Goal: Communication & Community: Answer question/provide support

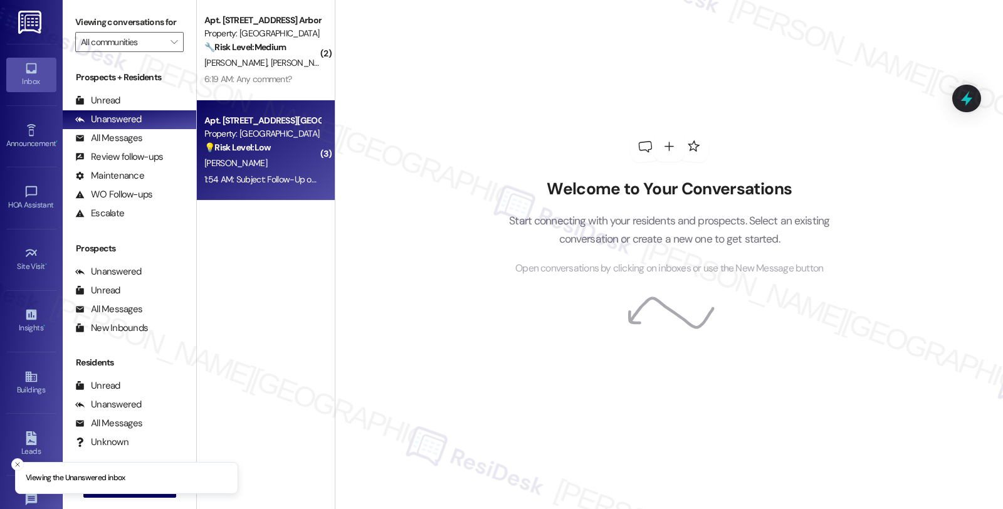
click at [267, 154] on div "Apt. [STREET_ADDRESS][GEOGRAPHIC_DATA] Corporation Property: [GEOGRAPHIC_DATA] …" at bounding box center [262, 134] width 119 height 43
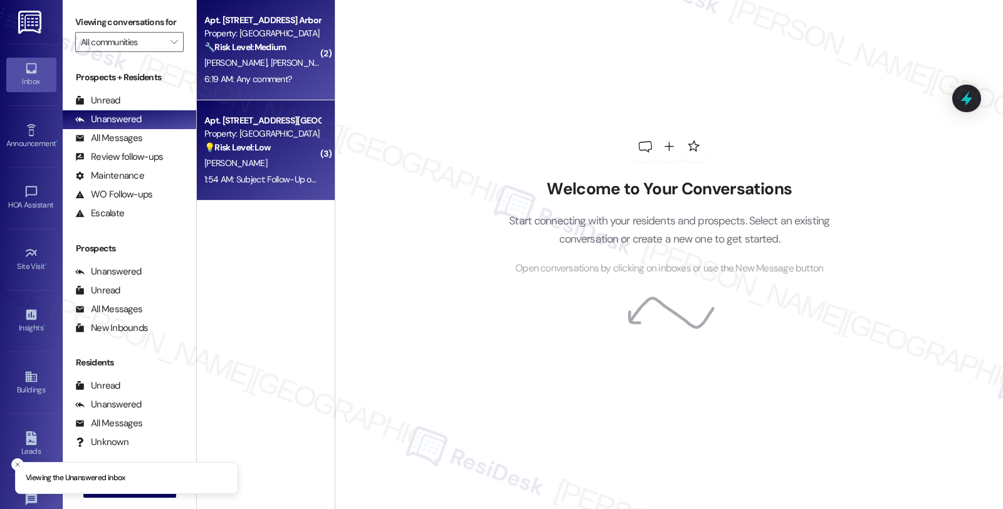
click at [264, 51] on strong "🔧 Risk Level: Medium" at bounding box center [245, 46] width 82 height 11
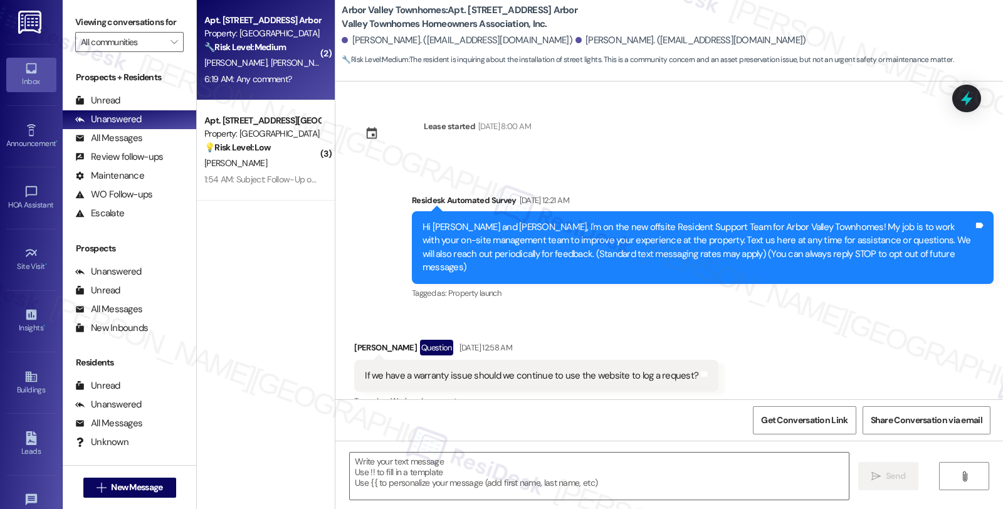
scroll to position [5476, 0]
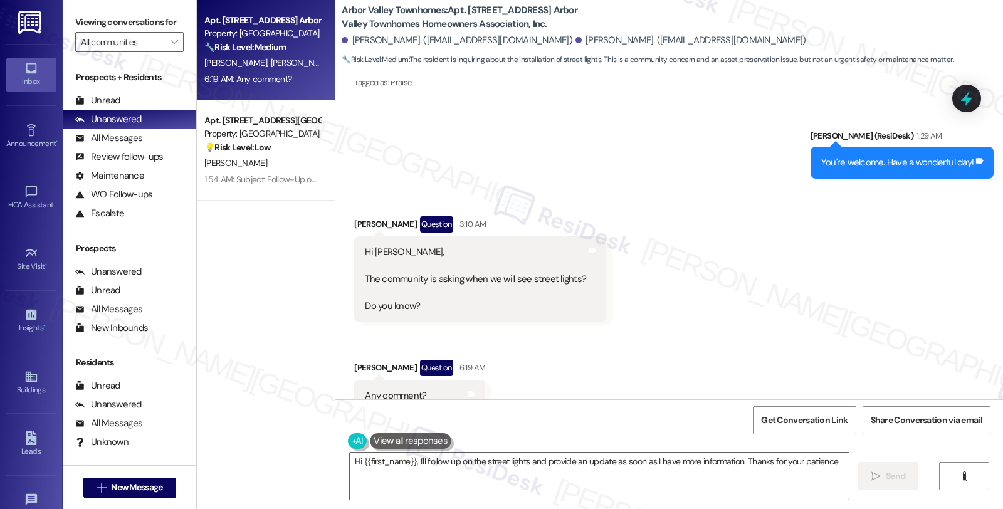
type textarea "Hi {{first_name}}, I'll follow up on the street lights and provide an update as…"
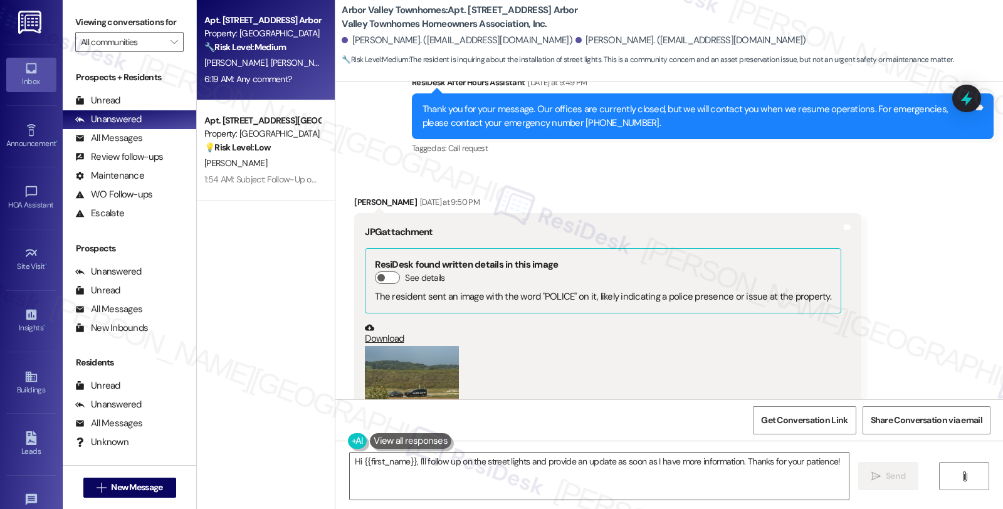
scroll to position [4780, 0]
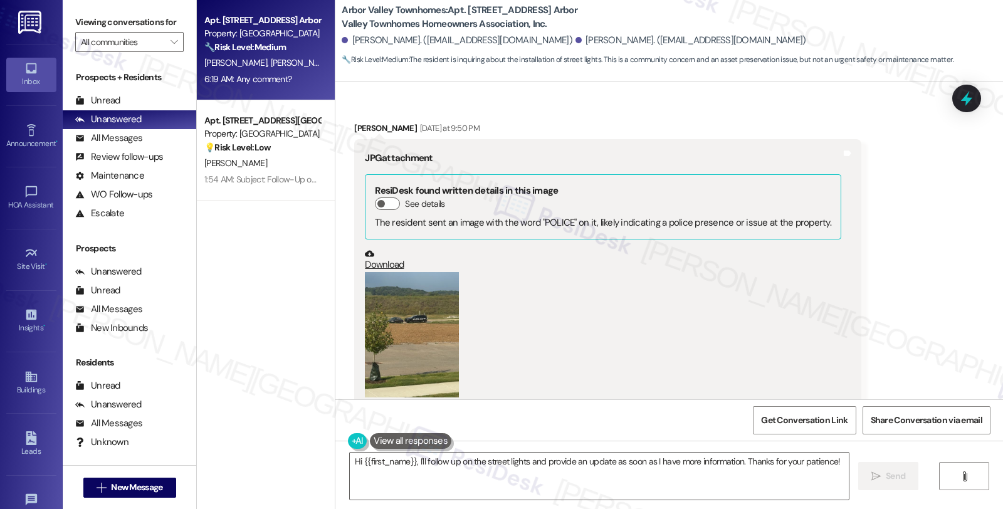
click at [421, 272] on button "Zoom image" at bounding box center [412, 334] width 94 height 125
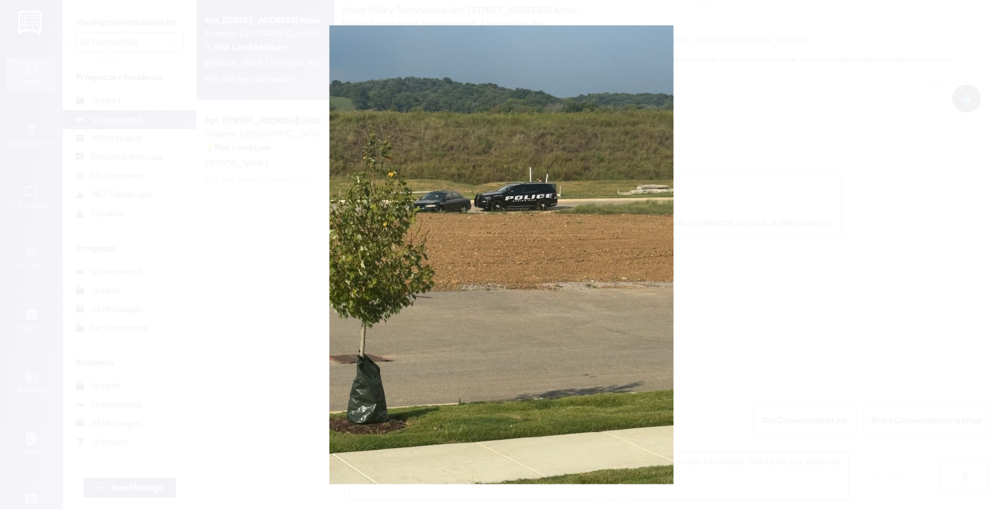
click at [867, 235] on button "Unzoom image" at bounding box center [501, 254] width 1003 height 509
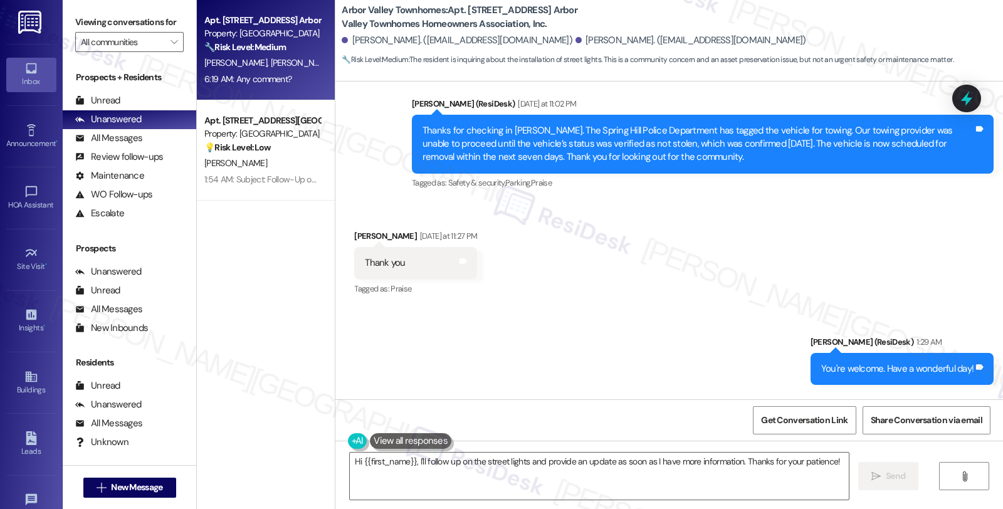
scroll to position [5267, 0]
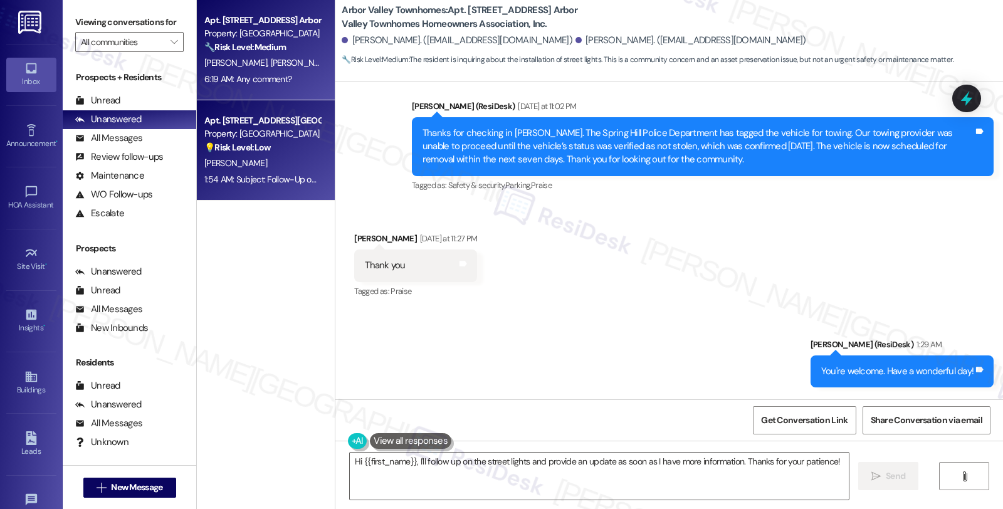
click at [213, 119] on div "Apt. [STREET_ADDRESS][GEOGRAPHIC_DATA] Corporation" at bounding box center [262, 120] width 116 height 13
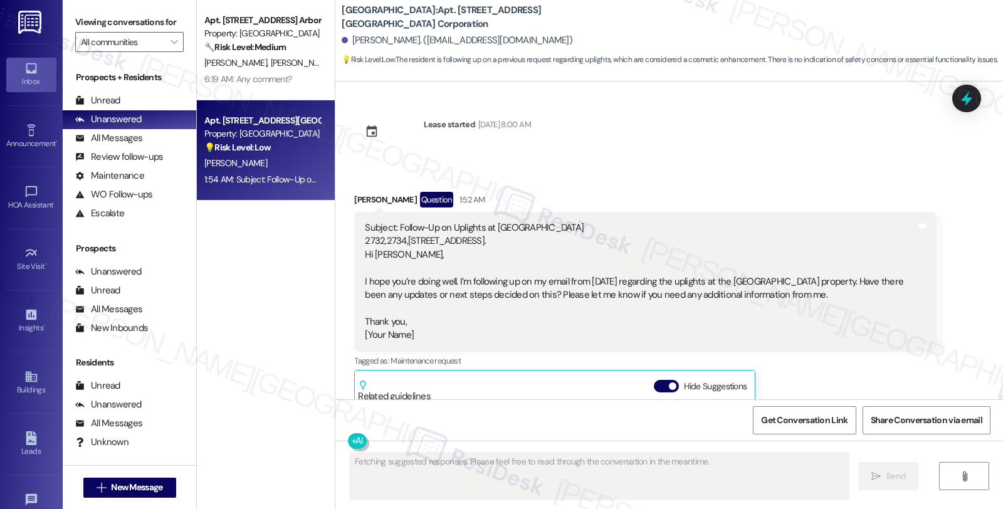
scroll to position [0, 0]
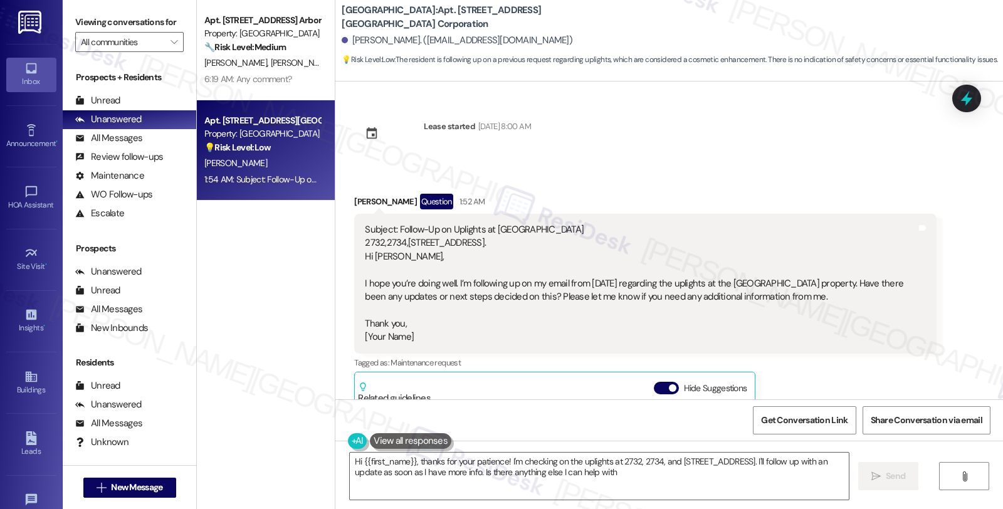
type textarea "Hi {{first_name}}, thanks for your patience! I'm checking on the uplights at 27…"
drag, startPoint x: 439, startPoint y: 274, endPoint x: 657, endPoint y: 277, distance: 217.6
click at [657, 277] on div "Subject: Follow-Up on Uplights at Lakeland Point 2732,2734,2736 Lakeland Drive.…" at bounding box center [640, 283] width 551 height 121
click at [500, 10] on b "Lakeland Pointe: Apt. 2728 Lakeland Dr 2728, 1 Lakeland Pointe Townhouse Corpor…" at bounding box center [467, 17] width 251 height 27
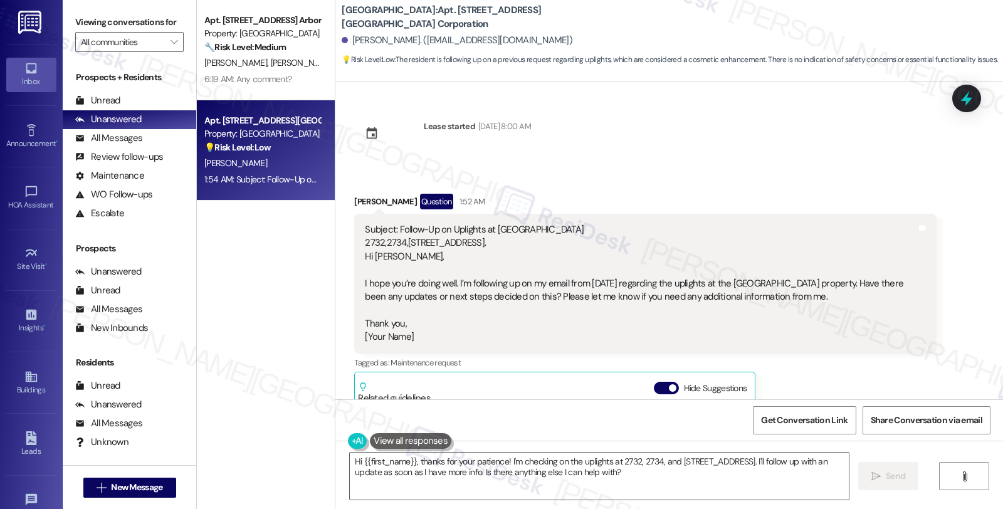
click at [434, 9] on b "Lakeland Pointe: Apt. 2728 Lakeland Dr 2728, 1 Lakeland Pointe Townhouse Corpor…" at bounding box center [467, 17] width 251 height 27
copy b "2728"
click at [34, 389] on div "Buildings" at bounding box center [31, 390] width 63 height 13
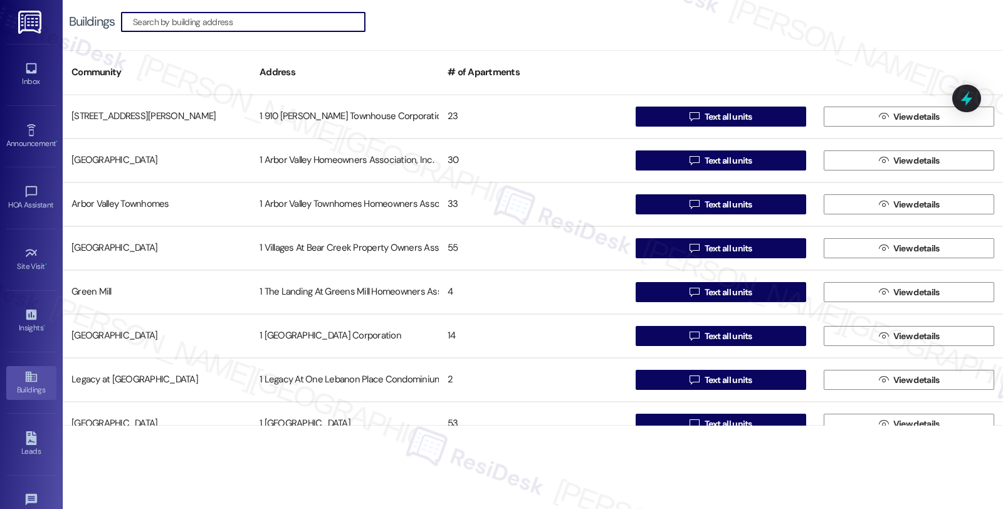
click at [270, 16] on input at bounding box center [249, 22] width 232 height 18
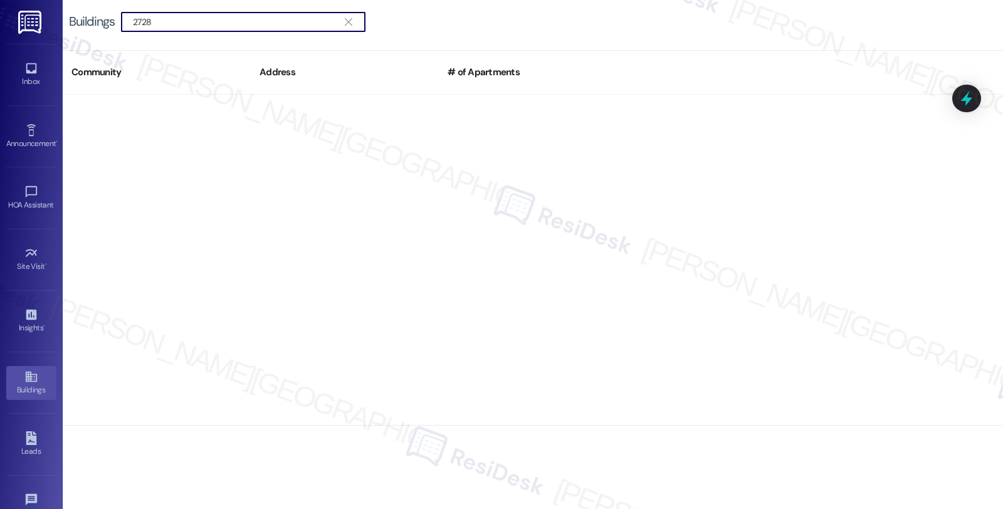
click at [226, 23] on input "2728" at bounding box center [236, 22] width 206 height 18
type input "2728"
click at [347, 28] on span "" at bounding box center [348, 22] width 12 height 19
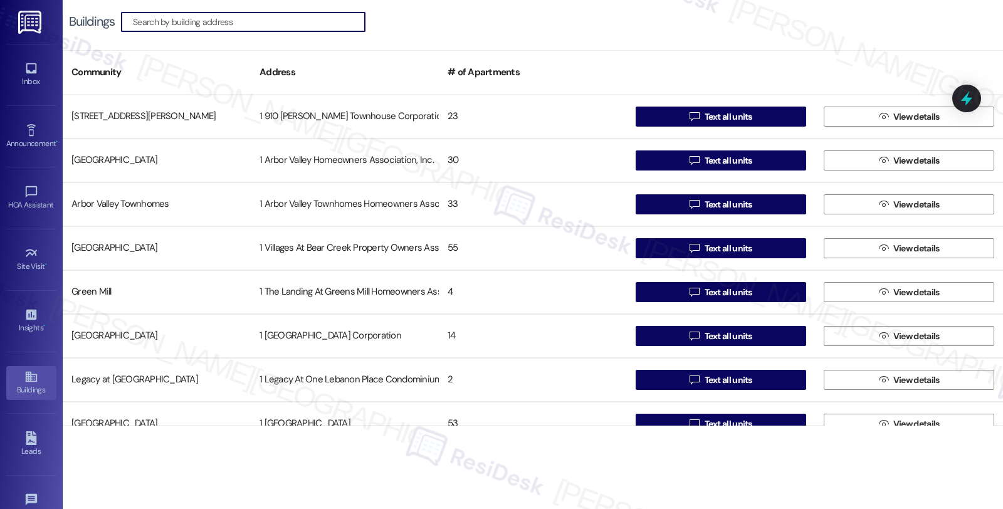
click at [279, 23] on input at bounding box center [249, 22] width 232 height 18
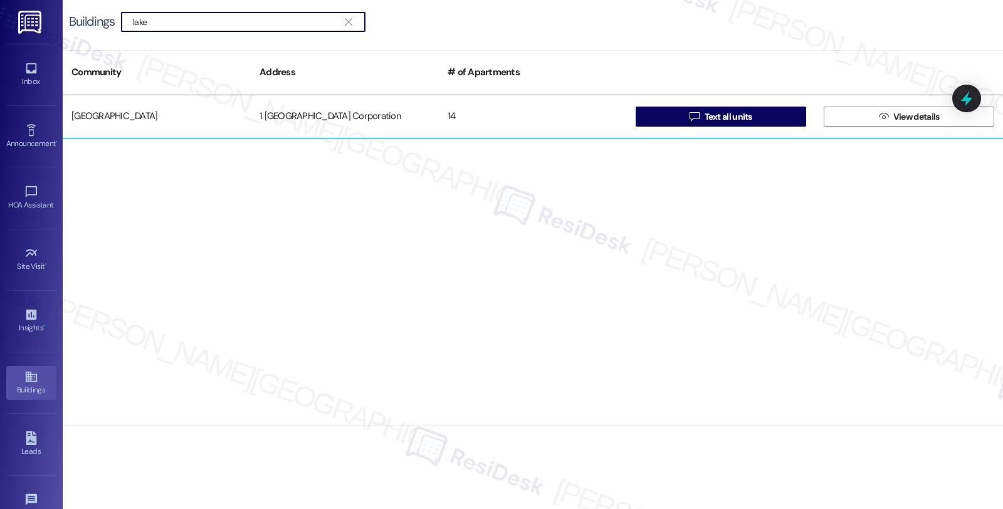
type input "lake"
click at [422, 122] on div "1 Lakeland Pointe Townhouse Corporation" at bounding box center [345, 116] width 188 height 25
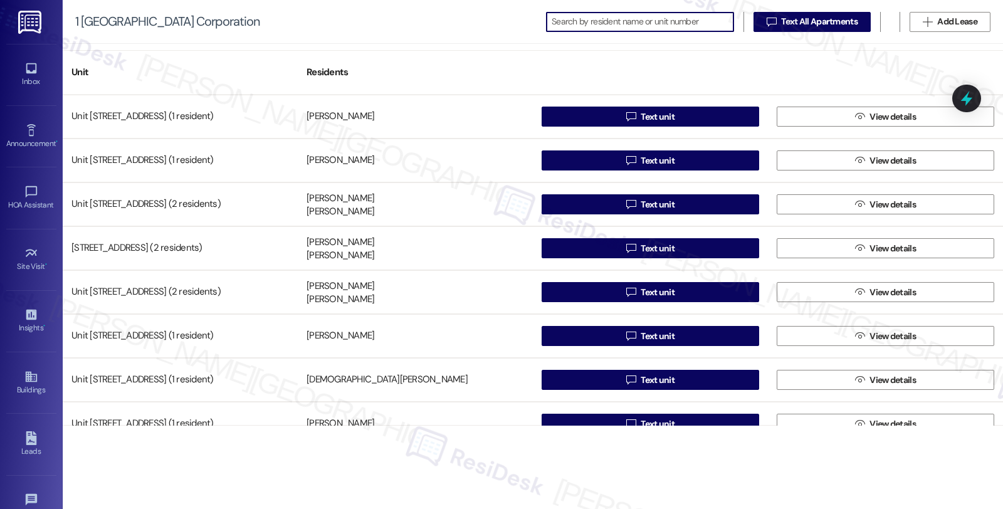
click at [657, 23] on input at bounding box center [643, 22] width 182 height 18
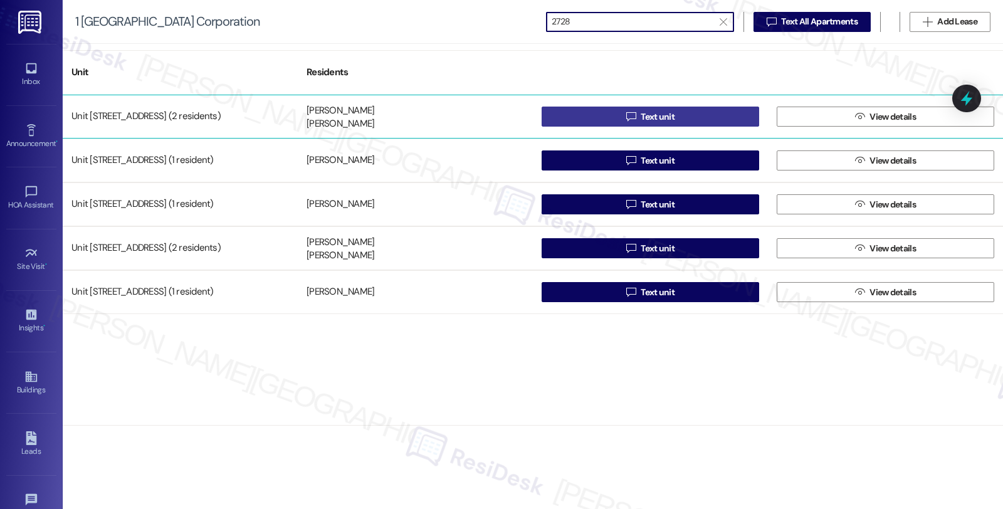
type input "2728"
click at [636, 121] on icon "" at bounding box center [630, 117] width 9 height 10
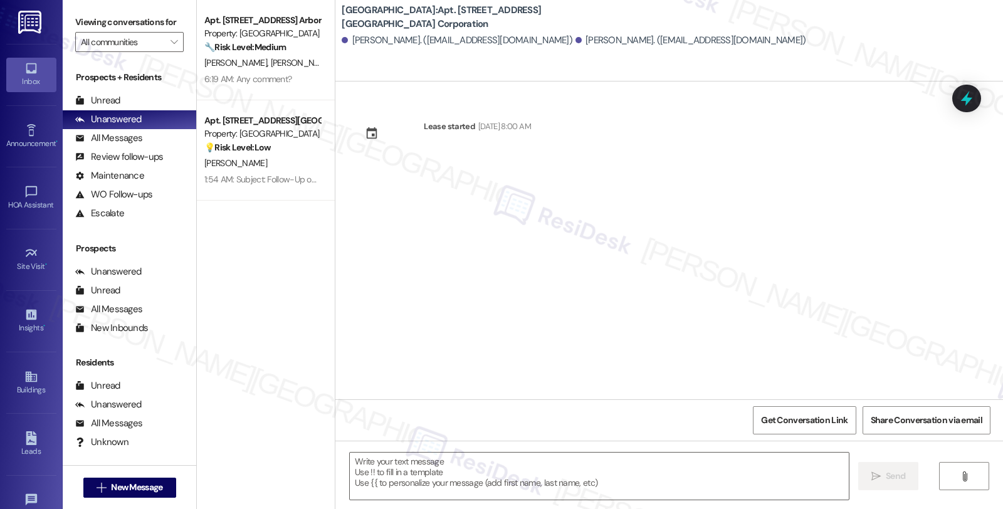
type textarea "Fetching suggested responses. Please feel free to read through the conversation…"
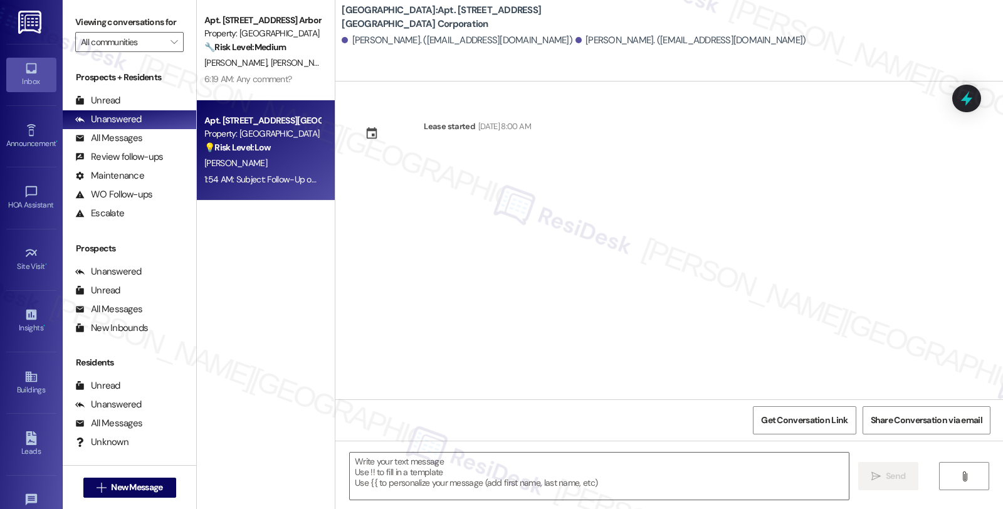
click at [216, 134] on div "Property: [GEOGRAPHIC_DATA]" at bounding box center [262, 133] width 116 height 13
type textarea "Fetching suggested responses. Please feel free to read through the conversation…"
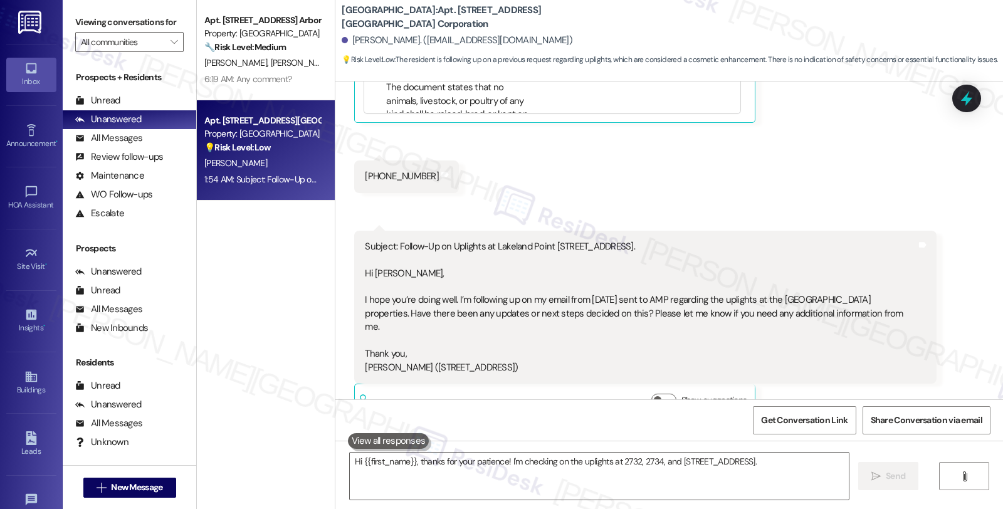
scroll to position [507, 0]
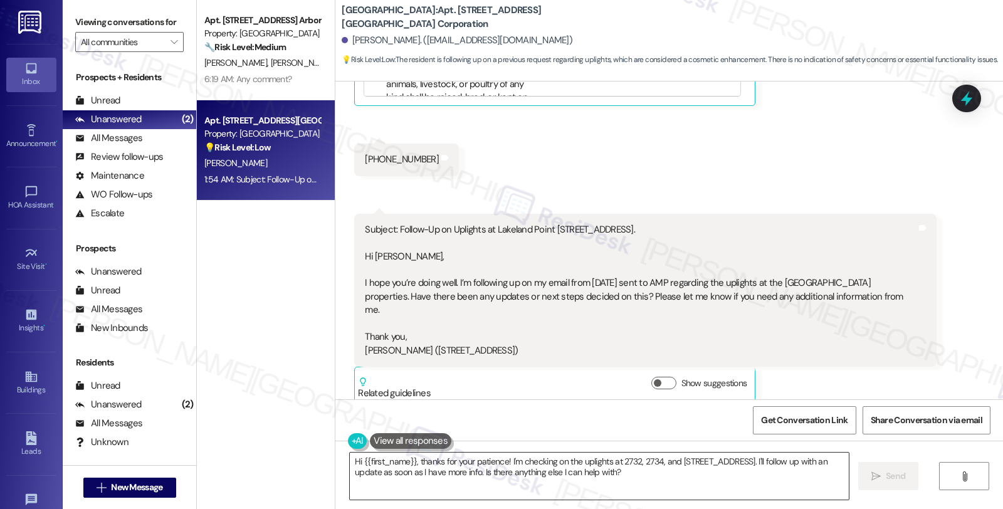
click at [411, 462] on textarea "Hi {{first_name}}, thanks for your patience! I'm checking on the uplights at 27…" at bounding box center [599, 476] width 499 height 47
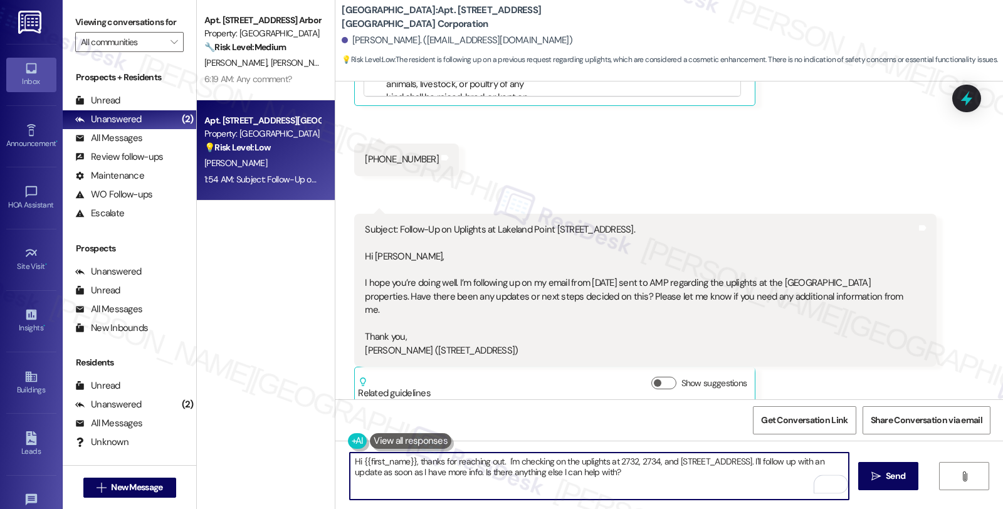
click at [498, 462] on textarea "Hi {{first_name}}, thanks for reaching out. I'm checking on the uplights at 273…" at bounding box center [599, 476] width 499 height 47
drag, startPoint x: 474, startPoint y: 471, endPoint x: 712, endPoint y: 473, distance: 238.3
click at [713, 472] on textarea "Hi {{first_name}}, thanks for reaching out. I'm checking on the uplights at 273…" at bounding box center [599, 476] width 499 height 47
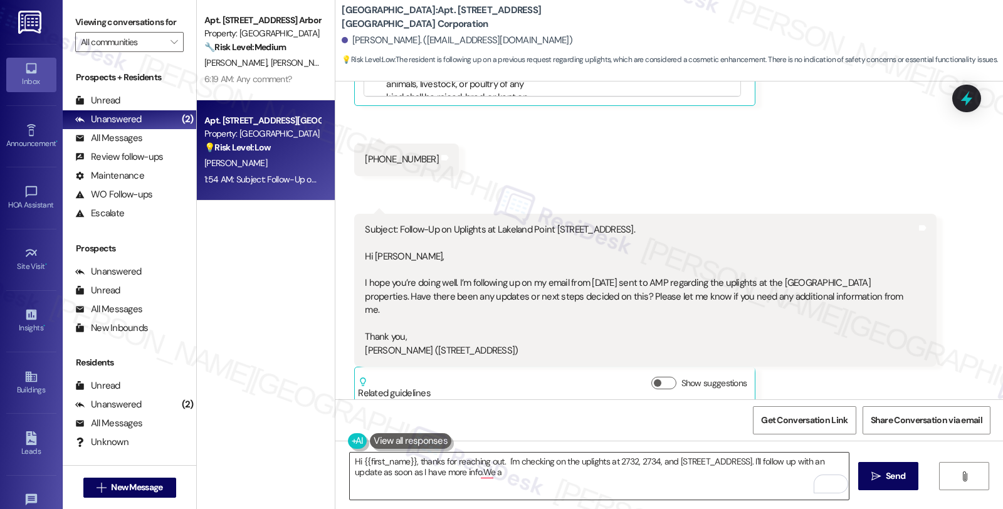
click at [499, 462] on textarea "Hi {{first_name}}, thanks for reaching out. I'm checking on the uplights at 273…" at bounding box center [599, 476] width 499 height 47
click at [462, 466] on textarea "Hi {{first_name}}, thanks for reaching out. I'm checking on the uplights at 273…" at bounding box center [599, 476] width 499 height 47
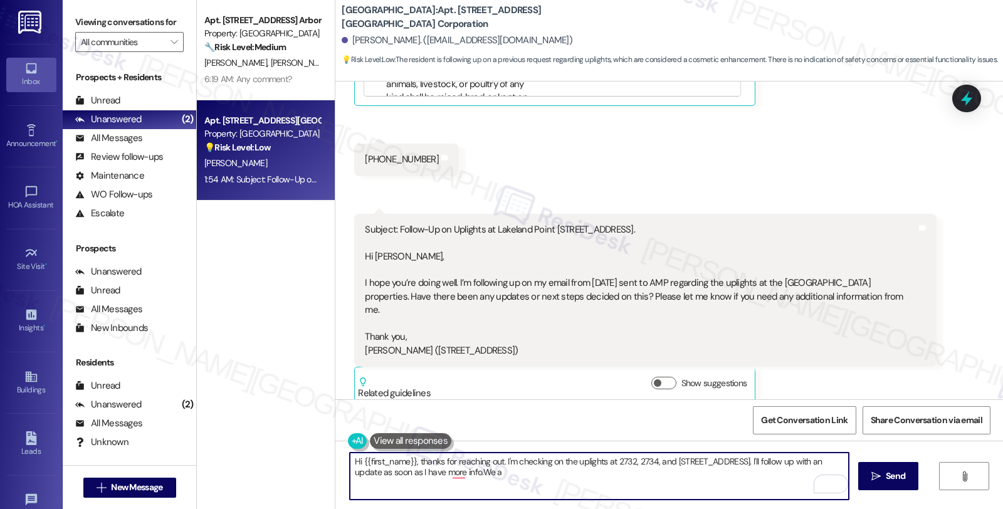
click at [462, 466] on textarea "Hi {{first_name}}, thanks for reaching out. I'm checking on the uplights at 273…" at bounding box center [599, 476] width 499 height 47
click at [617, 460] on textarea "Hi {{first_name}}, thanks for checking in about yhe out. I'm checking on the up…" at bounding box center [599, 476] width 499 height 47
click at [703, 460] on textarea "Hi {{first_name}}, thanks for checking in about the uplights at 2732, 2734, and…" at bounding box center [599, 476] width 499 height 47
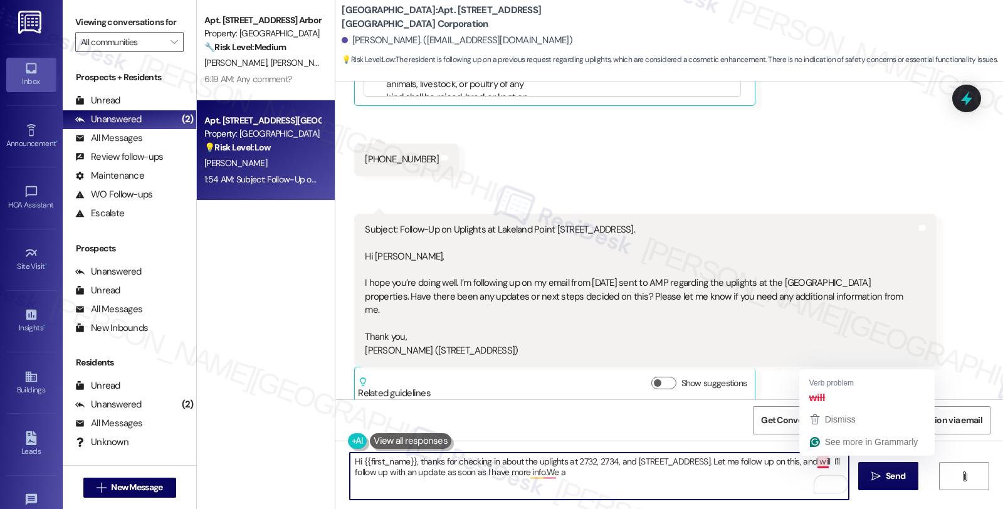
click at [826, 462] on textarea "Hi {{first_name}}, thanks for checking in about the uplights at 2732, 2734, and…" at bounding box center [599, 476] width 499 height 47
click at [820, 462] on textarea "Hi {{first_name}}, thanks for checking in about the uplights at 2732, 2734, and…" at bounding box center [599, 476] width 499 height 47
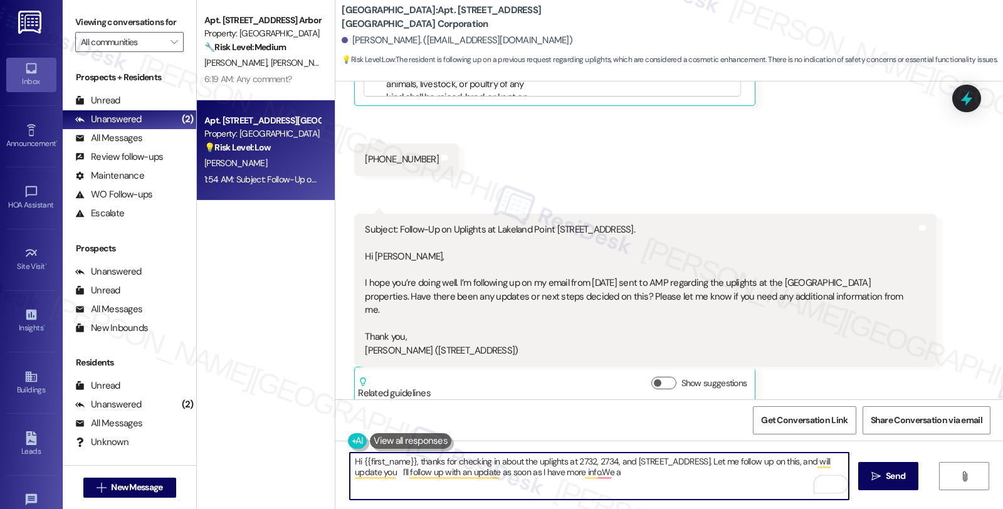
click at [519, 475] on textarea "Hi {{first_name}}, thanks for checking in about the uplights at 2732, 2734, and…" at bounding box center [599, 476] width 499 height 47
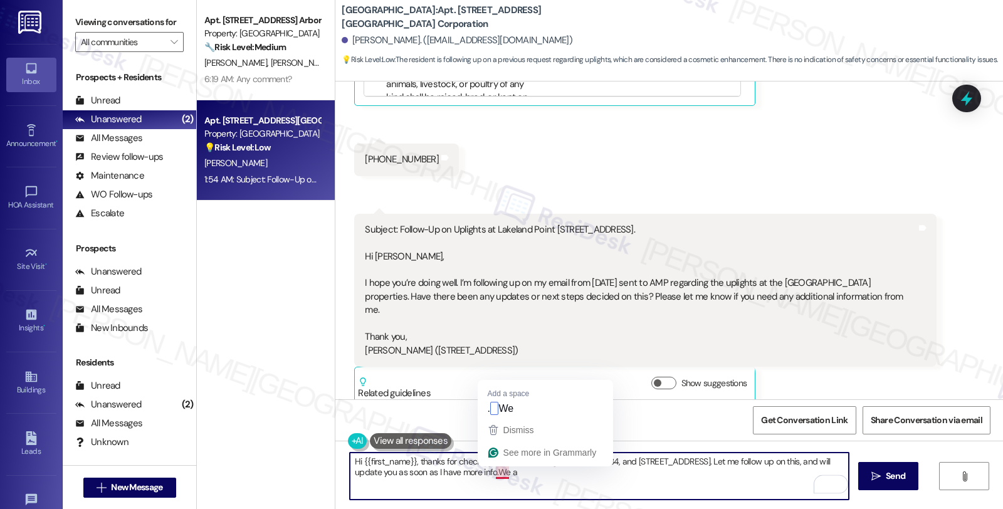
click at [487, 469] on textarea "Hi {{first_name}}, thanks for checking in about the uplights at 2732, 2734, and…" at bounding box center [599, 476] width 499 height 47
click at [488, 473] on textarea "Hi {{first_name}}, thanks for checking in about the uplights at 2732, 2734, and…" at bounding box center [599, 476] width 499 height 47
click at [522, 472] on textarea "Hi {{first_name}}, thanks for checking in about the uplights at 2732, 2734, and…" at bounding box center [599, 476] width 499 height 47
click at [616, 480] on textarea "Hi {{first_name}}, thanks for checking in about the uplights at 2732, 2734, and…" at bounding box center [599, 476] width 499 height 47
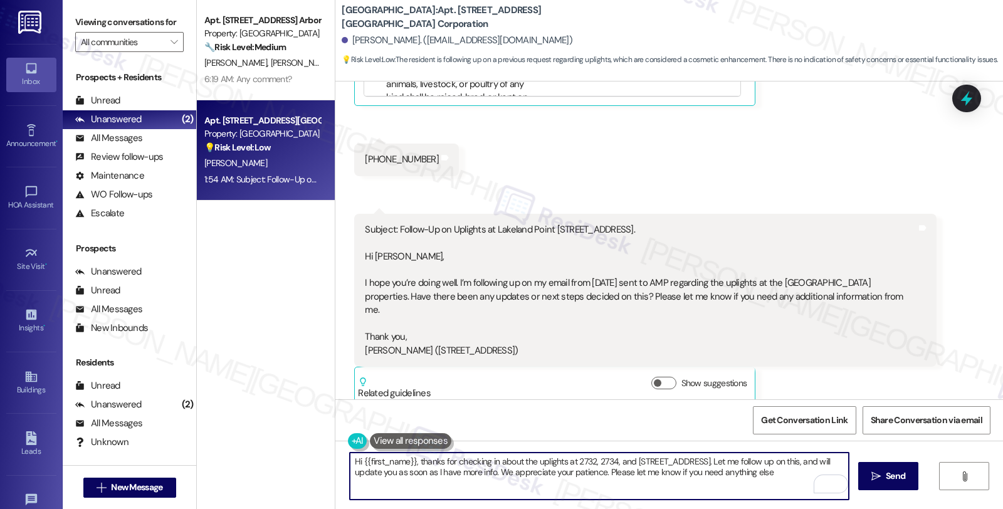
click at [693, 472] on textarea "Hi {{first_name}}, thanks for checking in about the uplights at 2732, 2734, and…" at bounding box center [599, 476] width 499 height 47
click at [773, 474] on textarea "Hi {{first_name}}, thanks for checking in about the uplights at 2732, 2734, and…" at bounding box center [599, 476] width 499 height 47
type textarea "Hi {{first_name}}, thanks for checking in about the uplights at 2732, 2734, and…"
type textarea "Hi {{first_name}}, thanks for your patience! I'm checking on the uplights at 27…"
click at [894, 320] on div "Subject: Follow-Up on Uplights at Lakeland Point 2732, 2734, 2736 Lakeland Driv…" at bounding box center [640, 290] width 551 height 134
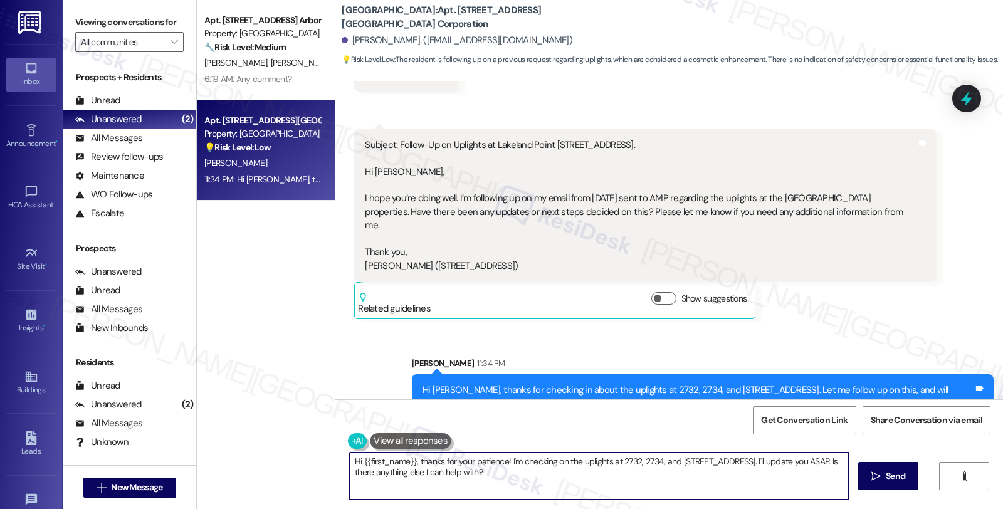
scroll to position [608, 0]
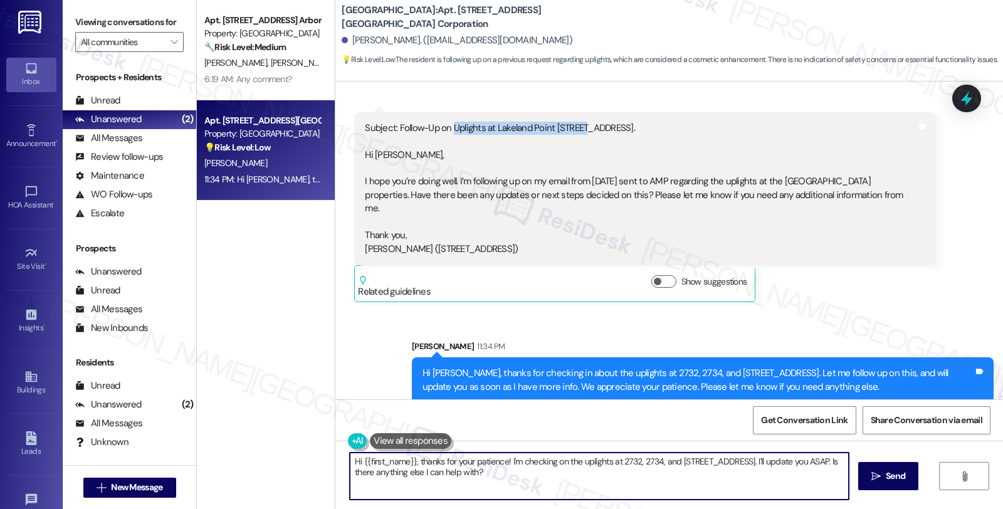
drag, startPoint x: 445, startPoint y: 127, endPoint x: 574, endPoint y: 129, distance: 129.2
click at [574, 129] on div "Subject: Follow-Up on Uplights at Lakeland Point 2732, 2734, 2736 Lakeland Driv…" at bounding box center [640, 189] width 551 height 134
drag, startPoint x: 389, startPoint y: 130, endPoint x: 672, endPoint y: 130, distance: 282.2
click at [672, 130] on div "Subject: Follow-Up on Uplights at Lakeland Point 2732, 2734, 2736 Lakeland Driv…" at bounding box center [640, 189] width 551 height 134
copy div "Follow-Up on Uplights at Lakeland Point 2732, 2734, 2736 Lakeland Drive."
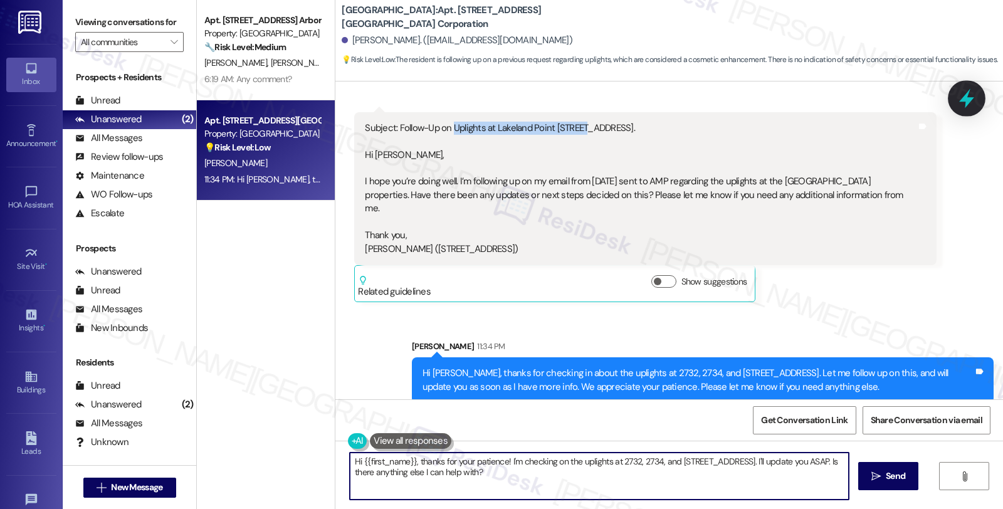
click at [976, 105] on icon at bounding box center [966, 98] width 21 height 21
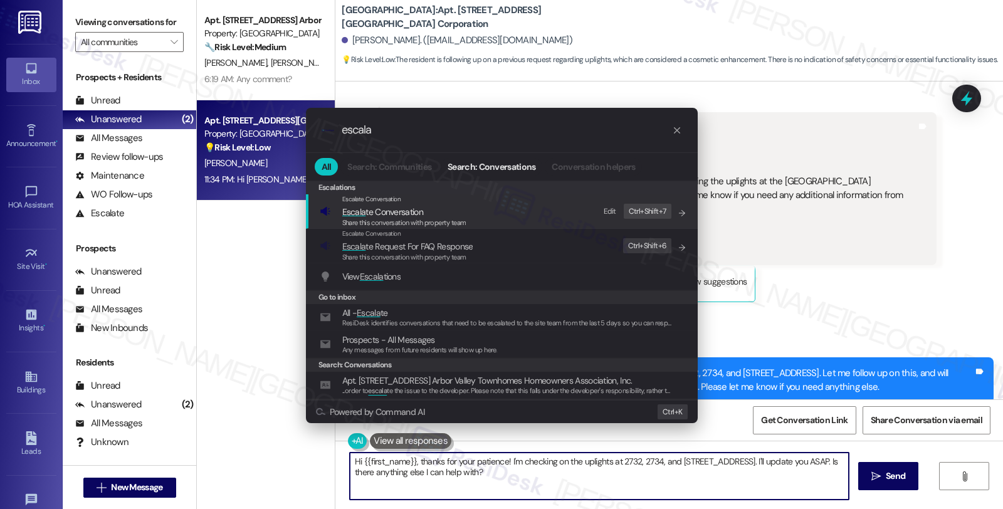
type input "escala"
click at [408, 215] on span "Escala te Conversation" at bounding box center [382, 211] width 81 height 11
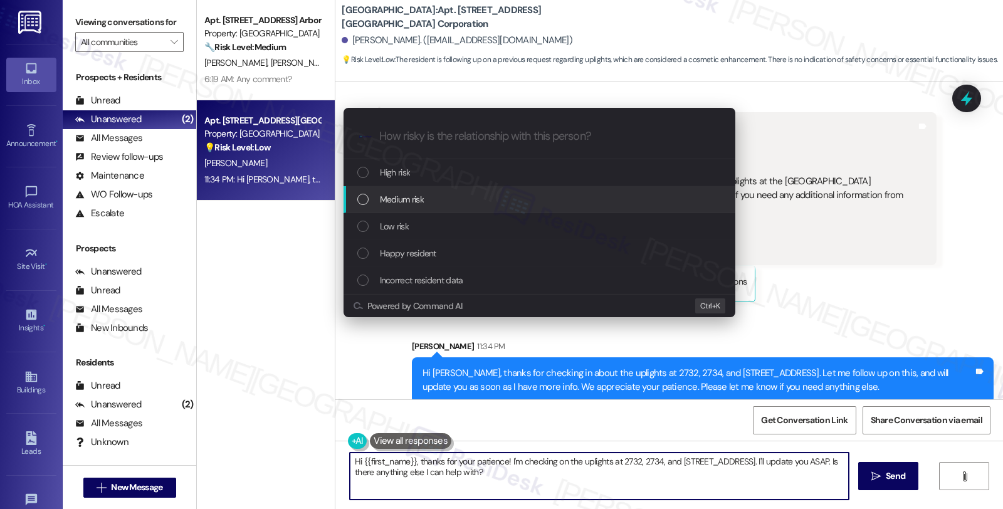
click at [408, 204] on span "Medium risk" at bounding box center [402, 200] width 44 height 14
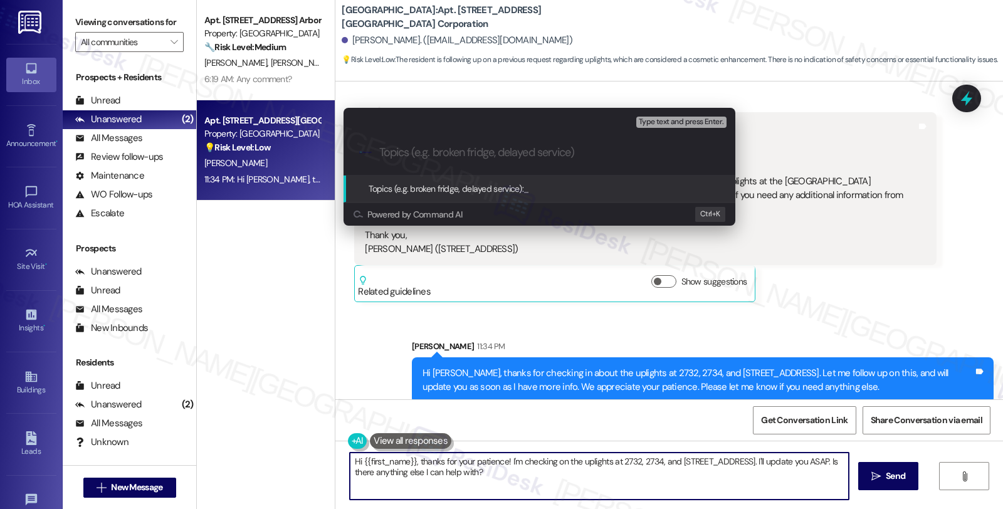
paste input "Follow-Up on Uplights at Lakeland Point 2732, 2734, 2736 Lakeland Drive."
drag, startPoint x: 431, startPoint y: 149, endPoint x: 129, endPoint y: 155, distance: 302.3
click at [129, 155] on div "Escalate Conversation Medium risk Topics (e.g. broken fridge, delayed service) …" at bounding box center [501, 254] width 1003 height 509
type input "Uplights at Lakeland Point 2732, 2734, 2736 Lakeland Drive."
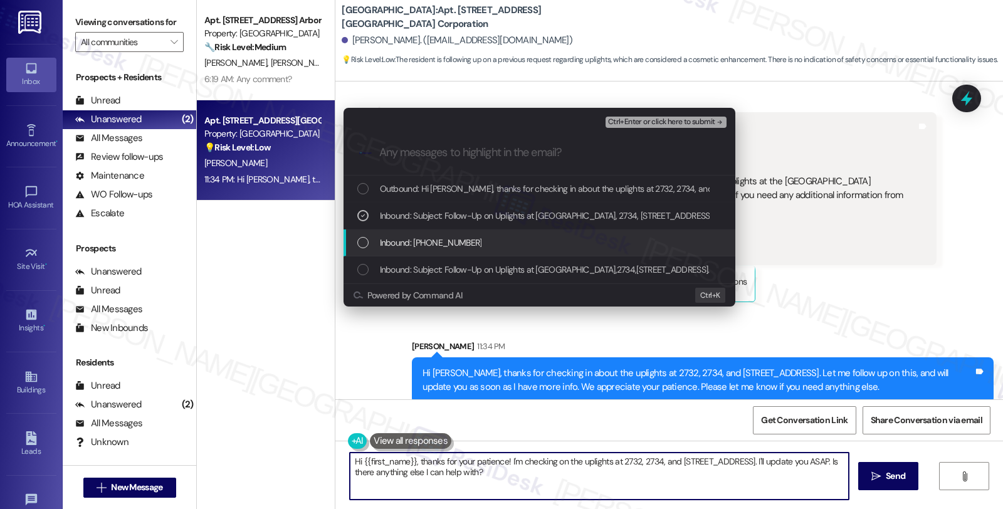
click at [429, 239] on span "Inbound: 202-714-5340" at bounding box center [431, 243] width 102 height 14
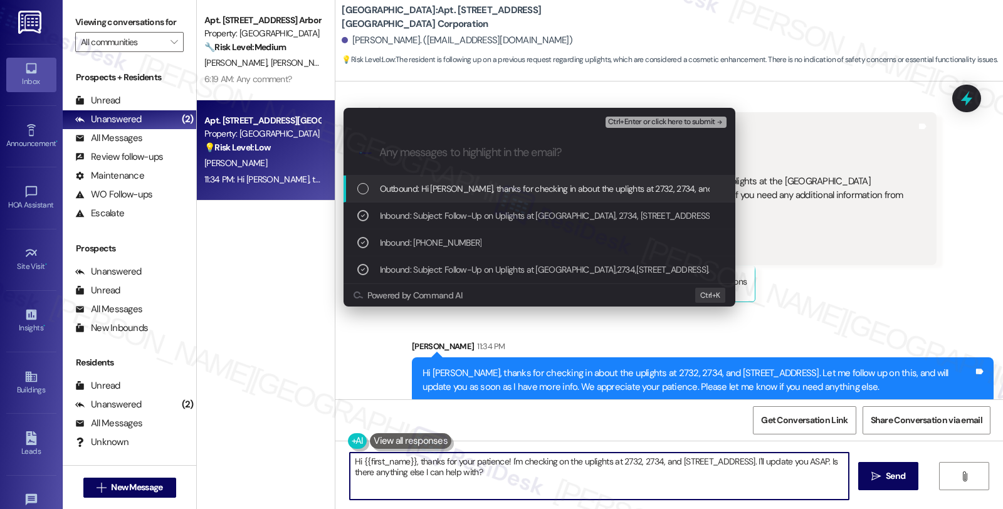
click at [684, 117] on button "Ctrl+Enter or click here to submit" at bounding box center [666, 122] width 121 height 11
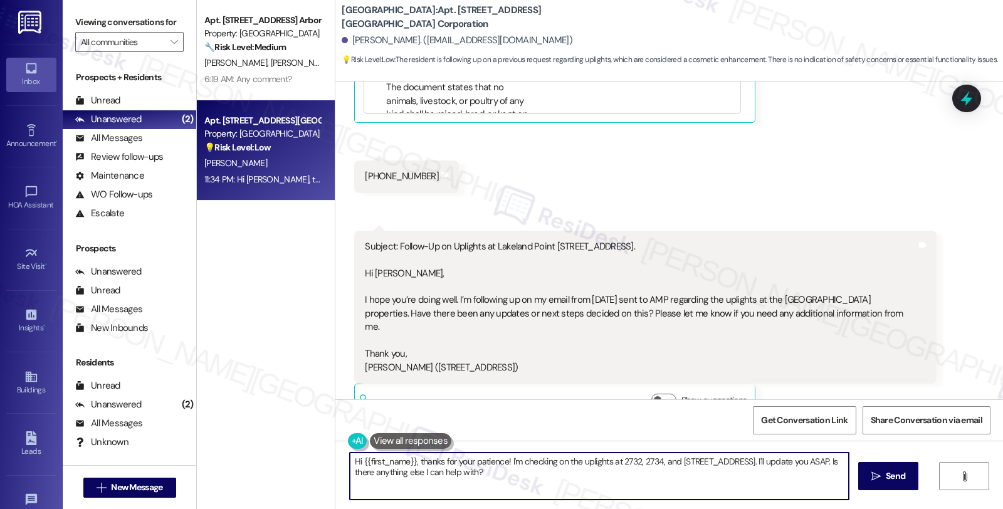
scroll to position [507, 0]
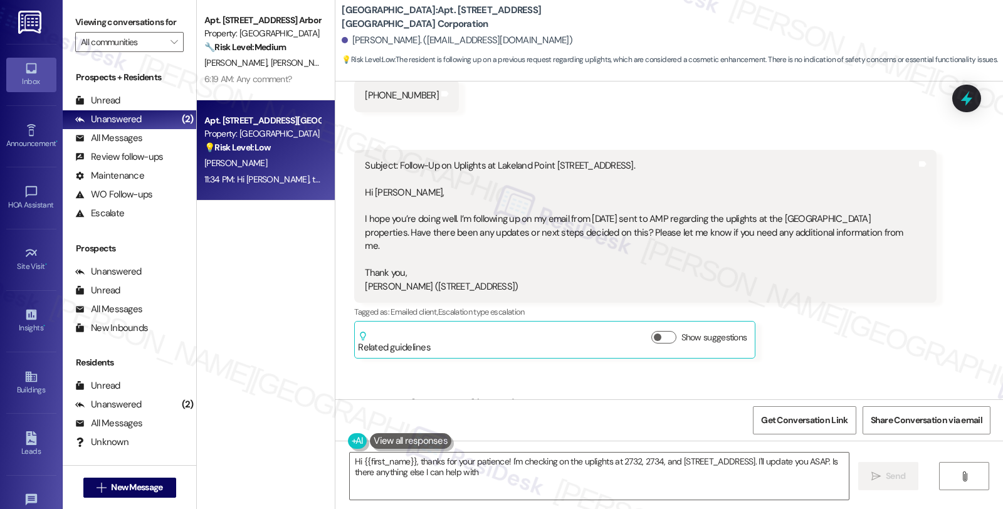
type textarea "Hi {{first_name}}, thanks for your patience! I'm checking on the uplights at 27…"
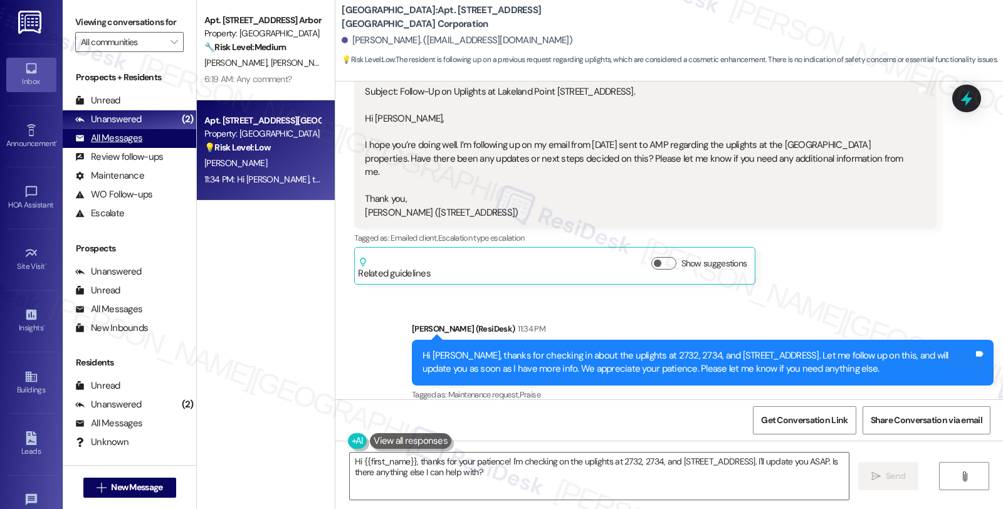
click at [107, 145] on div "All Messages" at bounding box center [108, 138] width 67 height 13
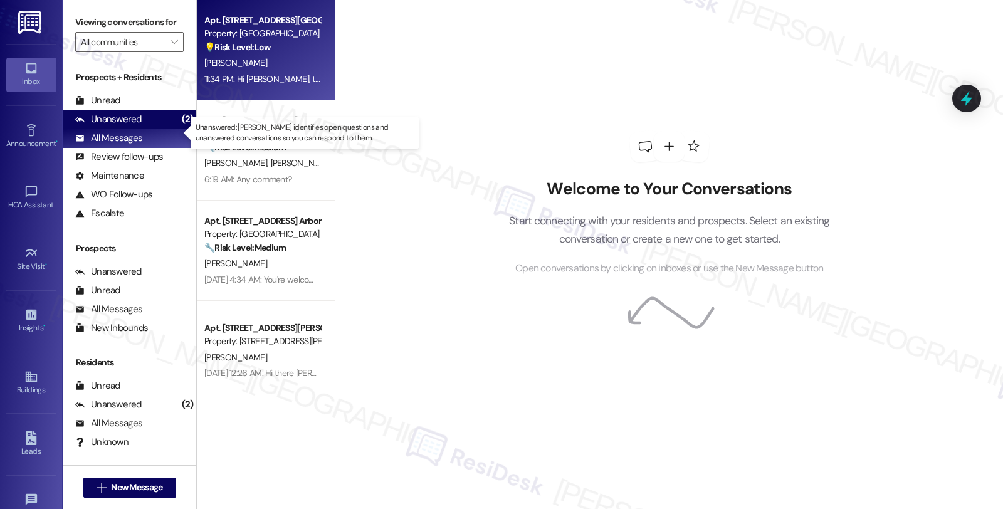
click at [119, 126] on div "Unanswered" at bounding box center [108, 119] width 66 height 13
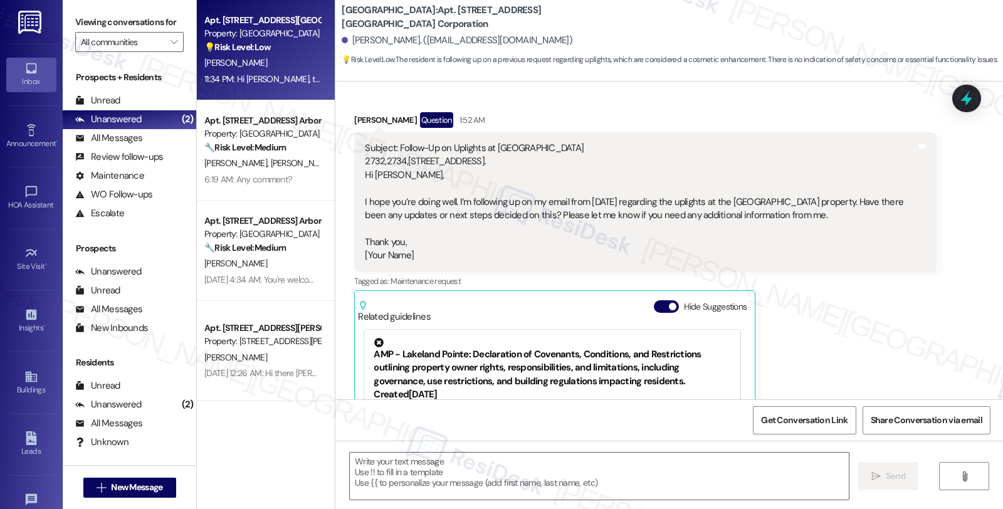
type textarea "Fetching suggested responses. Please feel free to read through the conversation…"
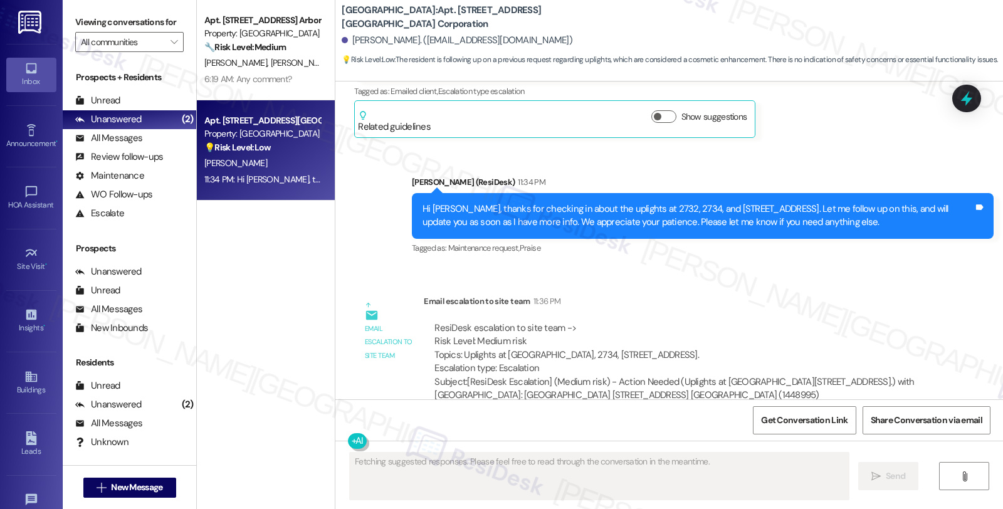
scroll to position [900, 0]
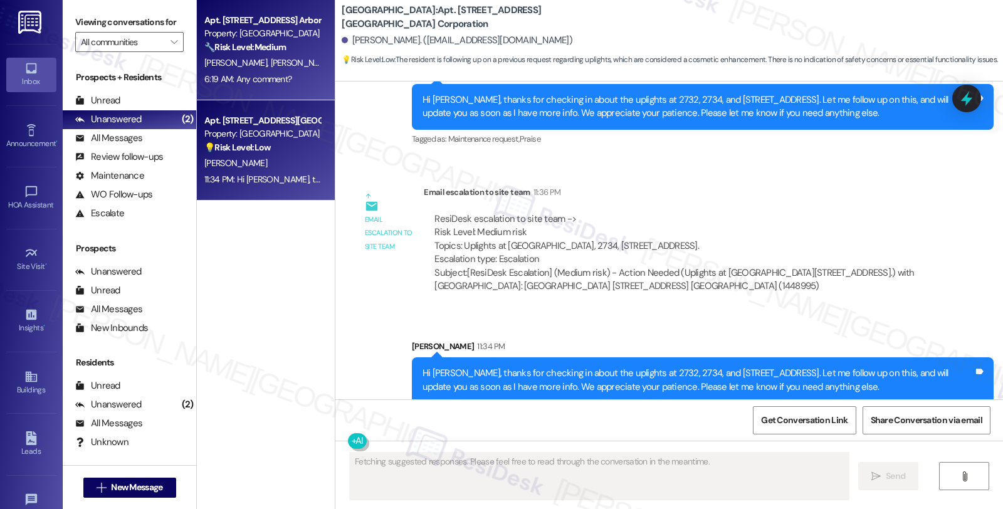
click at [256, 72] on div "6:19 AM: Any comment? 6:19 AM: Any comment?" at bounding box center [262, 79] width 119 height 16
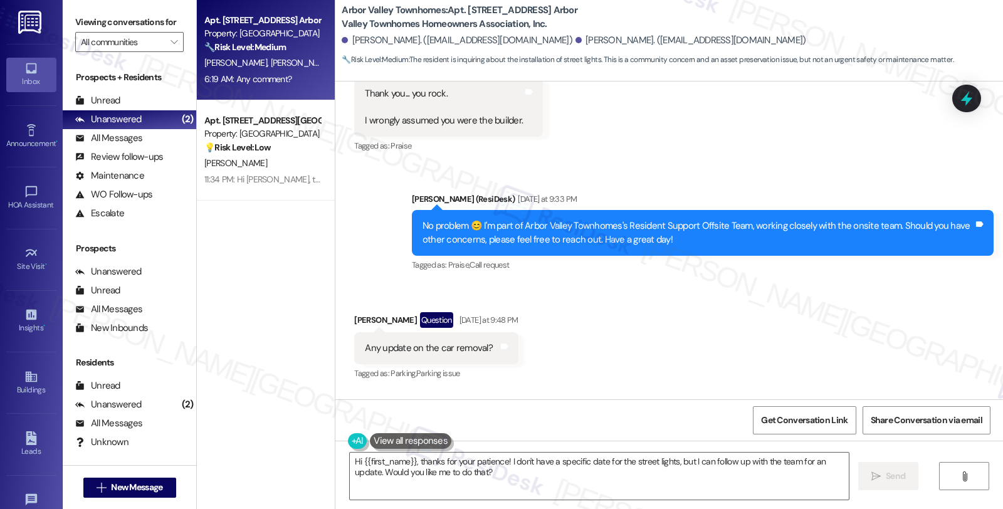
scroll to position [4780, 0]
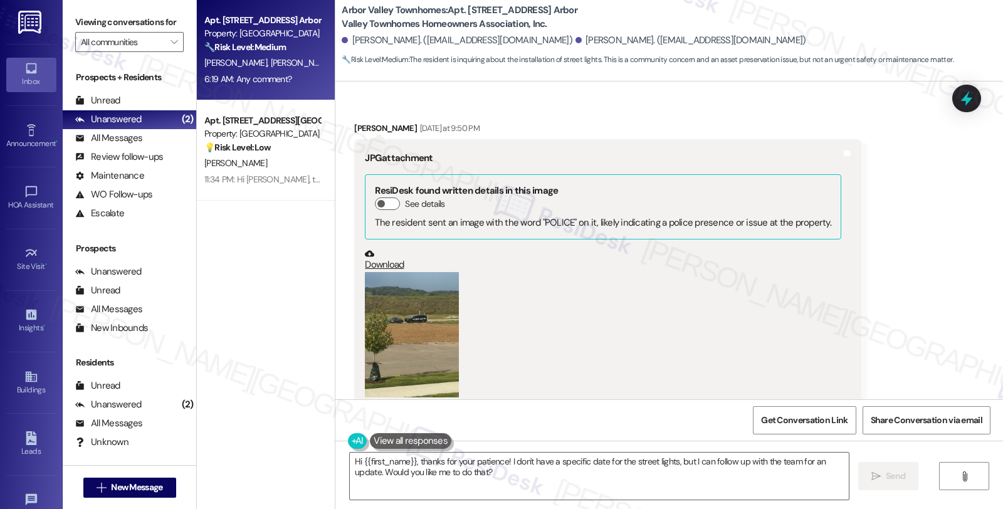
click at [362, 122] on div "Dominic Skinner Yesterday at 9:50 PM" at bounding box center [607, 131] width 507 height 18
copy div "Dominic"
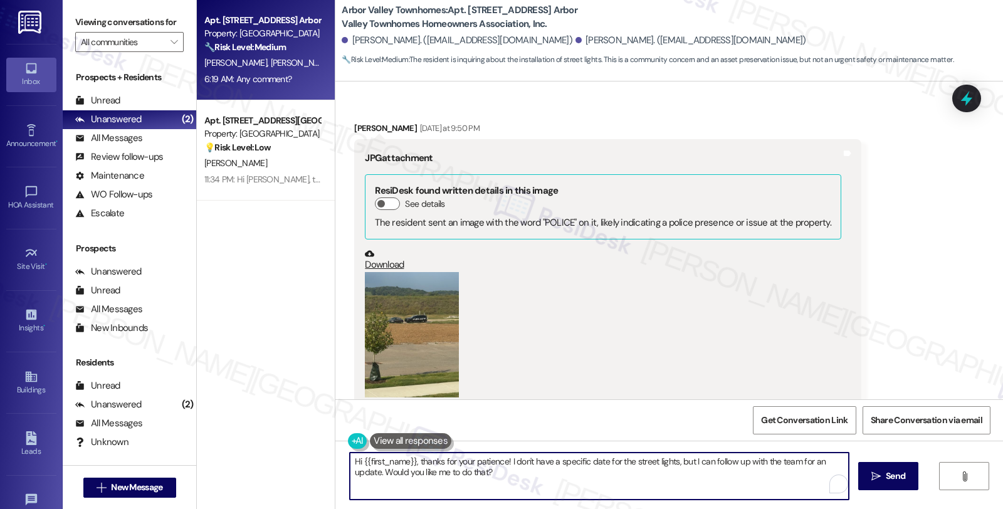
drag, startPoint x: 355, startPoint y: 458, endPoint x: 408, endPoint y: 459, distance: 53.3
click at [408, 459] on textarea "Hi {{first_name}}, thanks for your patience! I don't have a specific date for t…" at bounding box center [599, 476] width 499 height 47
paste textarea "Dominic"
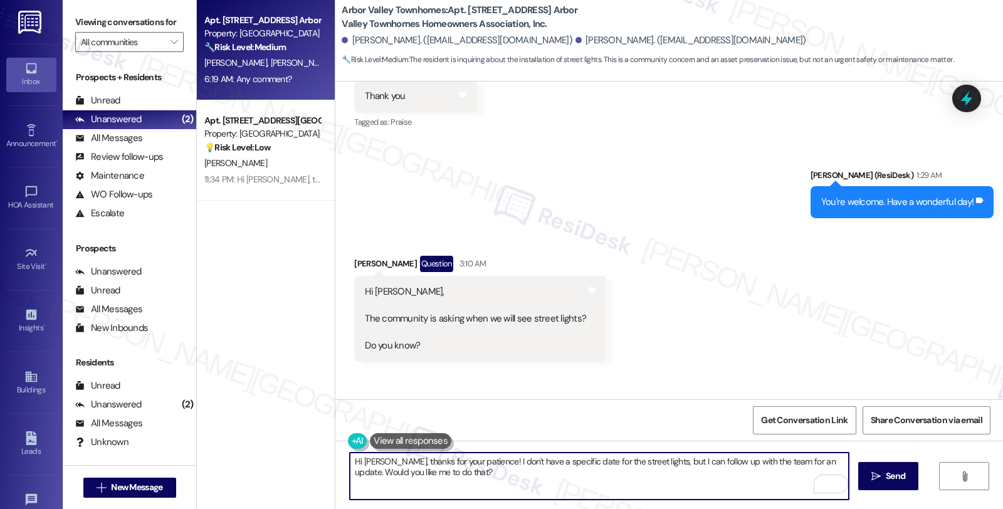
scroll to position [5476, 0]
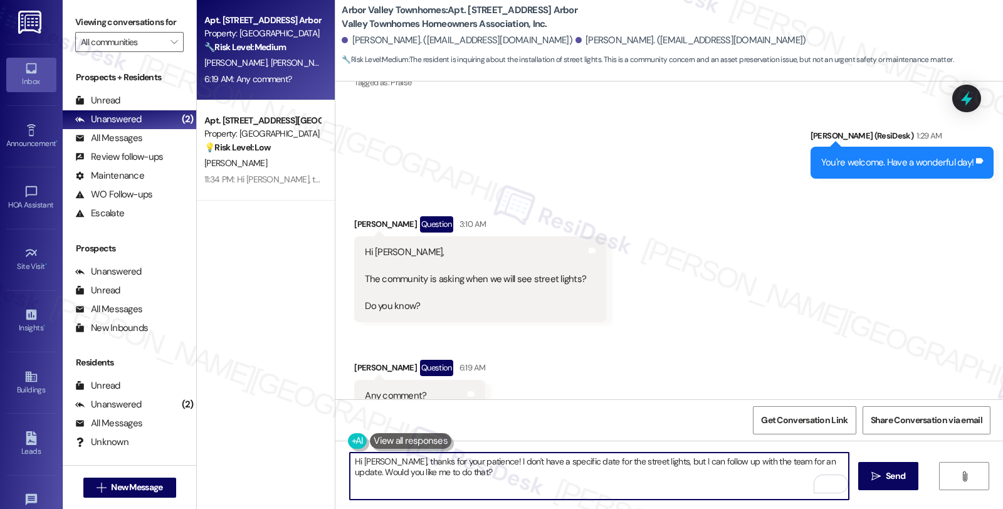
click at [389, 463] on textarea "Hi Dominic, thanks for your patience! I don't have a specific date for the stre…" at bounding box center [599, 476] width 499 height 47
click at [549, 491] on textarea "Hi Dominic, thanks for your patience! I don't have a specific date for the stre…" at bounding box center [599, 476] width 499 height 47
click at [391, 460] on textarea "Hi Dominic, thanks for your patience! I don't have a specific date for the stre…" at bounding box center [599, 476] width 499 height 47
click at [389, 462] on textarea "Hi Dominic, thanks for your patience! I don't have a specific date for the stre…" at bounding box center [599, 476] width 499 height 47
click at [391, 460] on textarea "Hi Dominic, I see the community thanks for your patience! I don't have a specif…" at bounding box center [599, 476] width 499 height 47
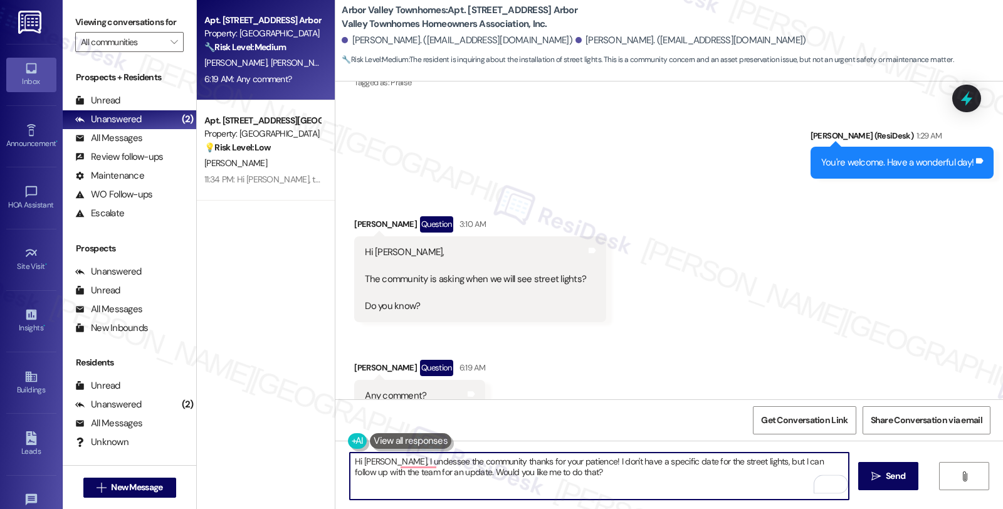
click at [387, 465] on textarea "Hi Dominic, I undessee the community thanks for your patience! I don't have a s…" at bounding box center [599, 476] width 499 height 47
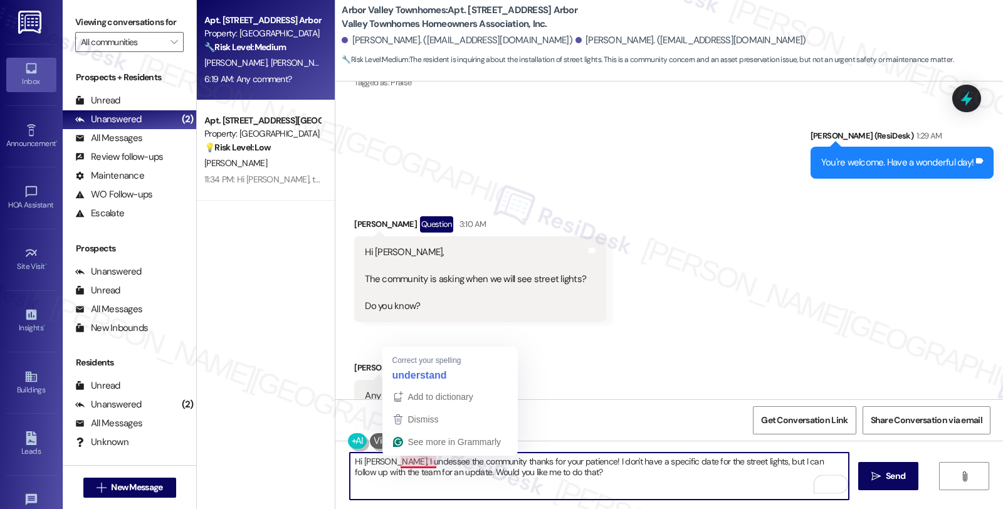
click at [392, 465] on textarea "Hi Dominic, I undessee the community thanks for your patience! I don't have a s…" at bounding box center [599, 476] width 499 height 47
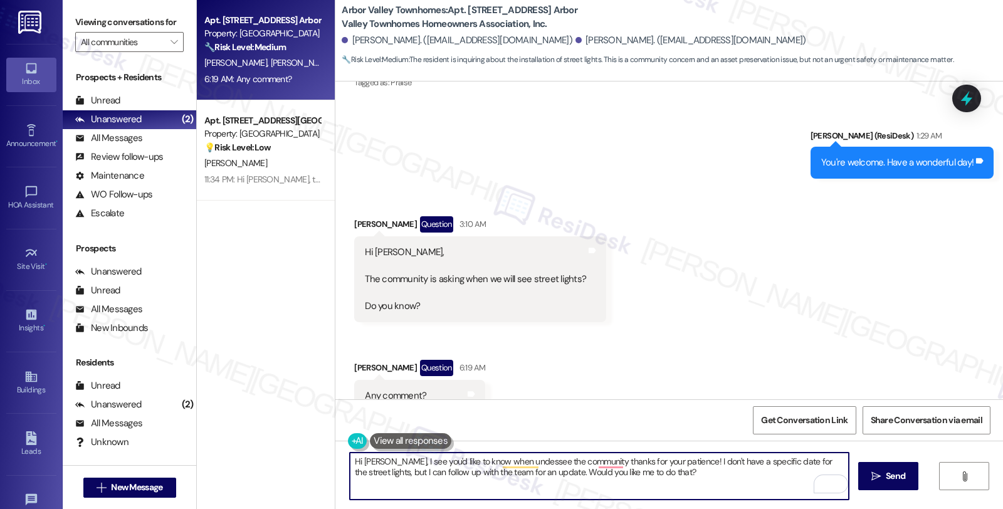
click at [418, 460] on textarea "Hi Dominic, I see you'd like to know when undessee the community thanks for you…" at bounding box center [599, 476] width 499 height 47
type textarea "Hi [PERSON_NAME], I see your concerns ab abiout 'd like to know when undessee t…"
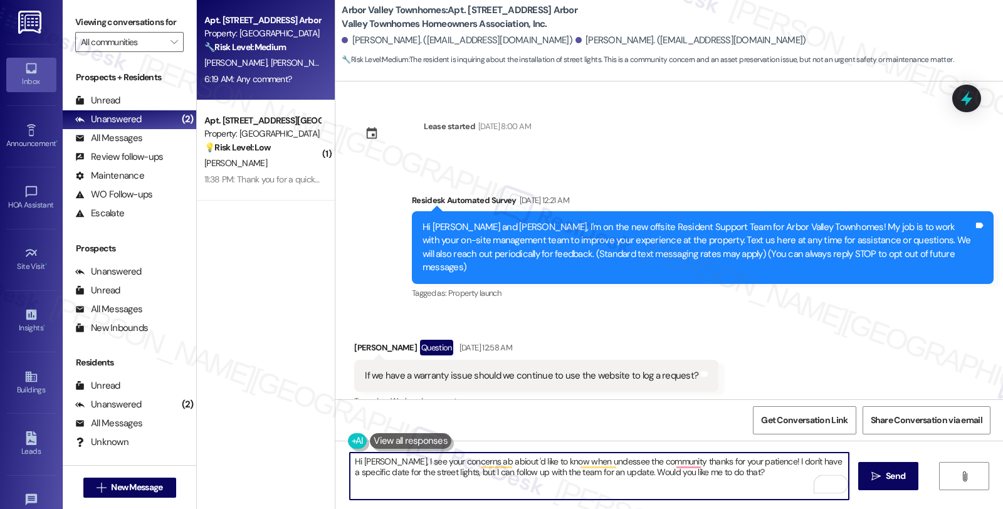
scroll to position [5476, 0]
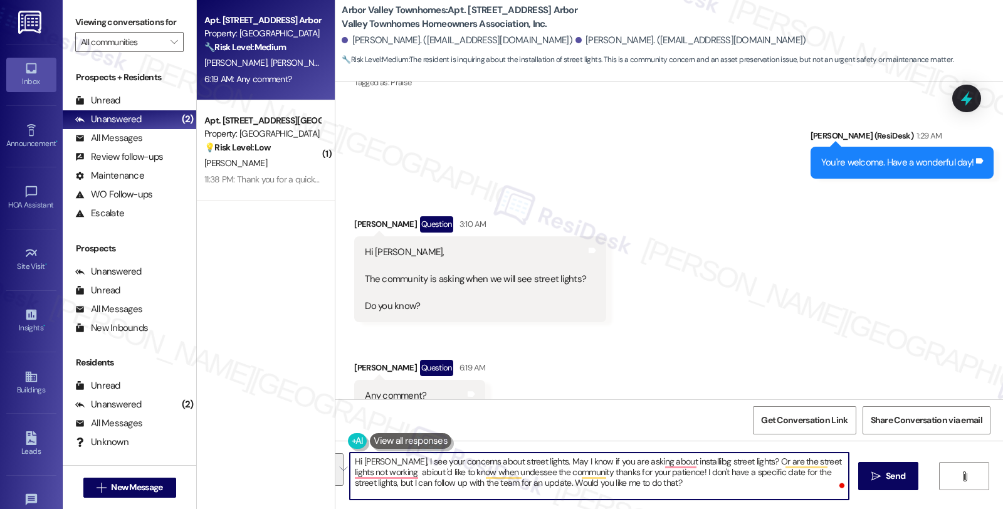
drag, startPoint x: 822, startPoint y: 462, endPoint x: 824, endPoint y: 490, distance: 28.3
click at [824, 490] on textarea "Hi [PERSON_NAME], I see your concerns about street lights. May I know if you ar…" at bounding box center [599, 476] width 499 height 47
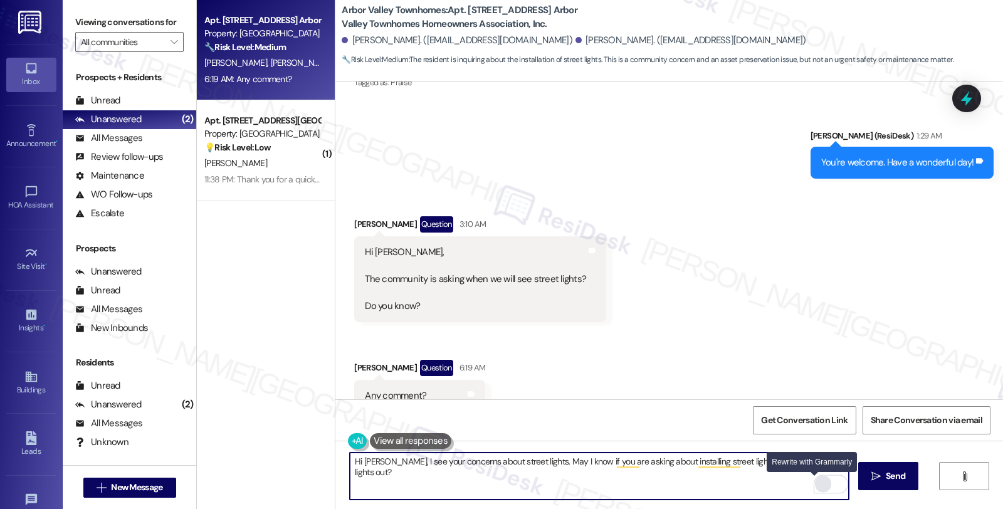
click at [816, 487] on div "Rewrite with Grammarly" at bounding box center [823, 484] width 14 height 14
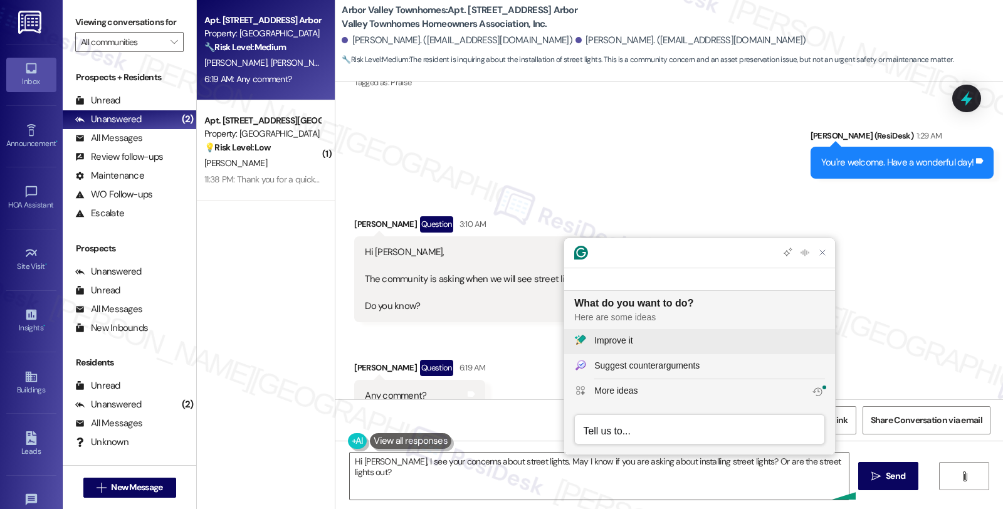
scroll to position [0, 0]
click at [646, 341] on div "Improve it" at bounding box center [709, 340] width 231 height 13
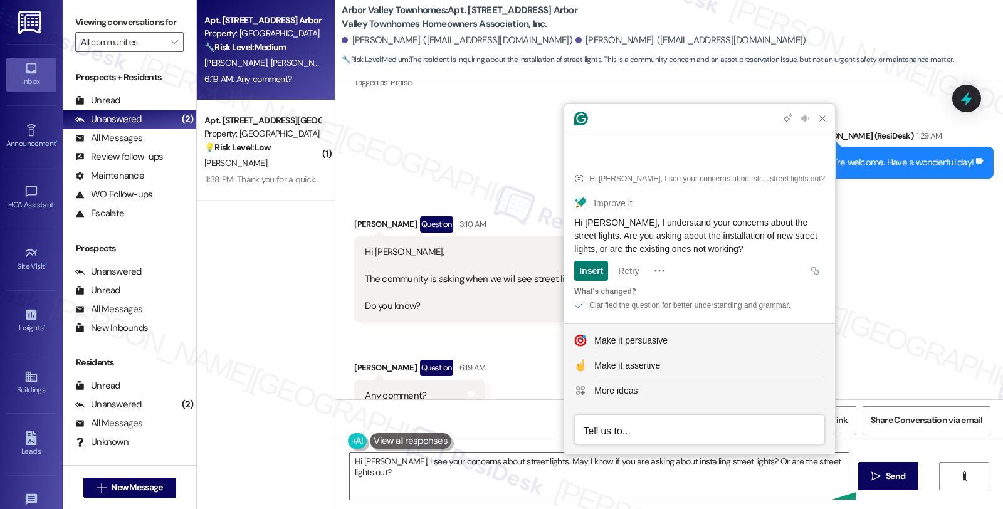
drag, startPoint x: 776, startPoint y: 246, endPoint x: 566, endPoint y: 221, distance: 211.5
click at [566, 221] on article "Hi [PERSON_NAME], I see your concerns about street lights. May I know if you ar…" at bounding box center [699, 239] width 271 height 167
click at [505, 502] on div "Hi [PERSON_NAME], I see your concerns about street lights. May I know if you ar…" at bounding box center [669, 488] width 668 height 94
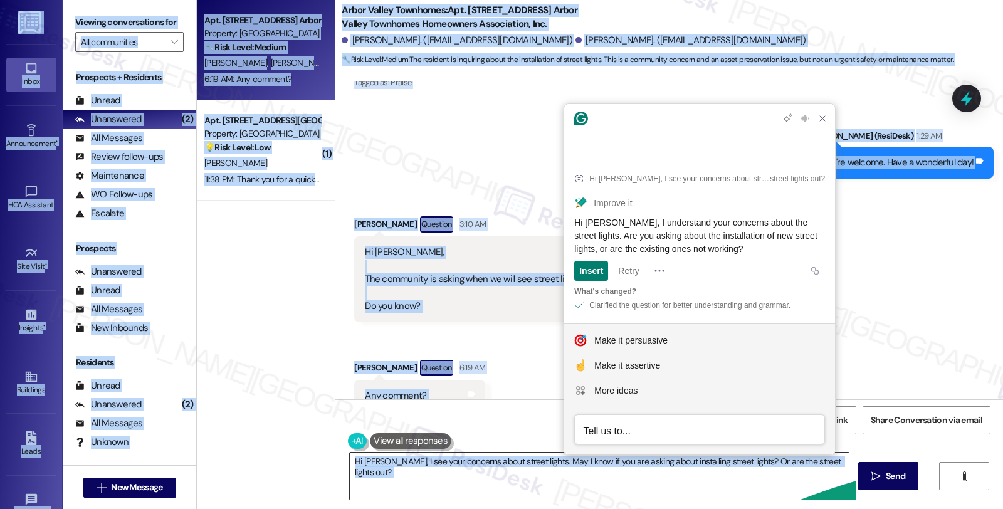
click at [500, 479] on textarea "Hi [PERSON_NAME], I see your concerns about street lights. May I know if you ar…" at bounding box center [599, 476] width 499 height 47
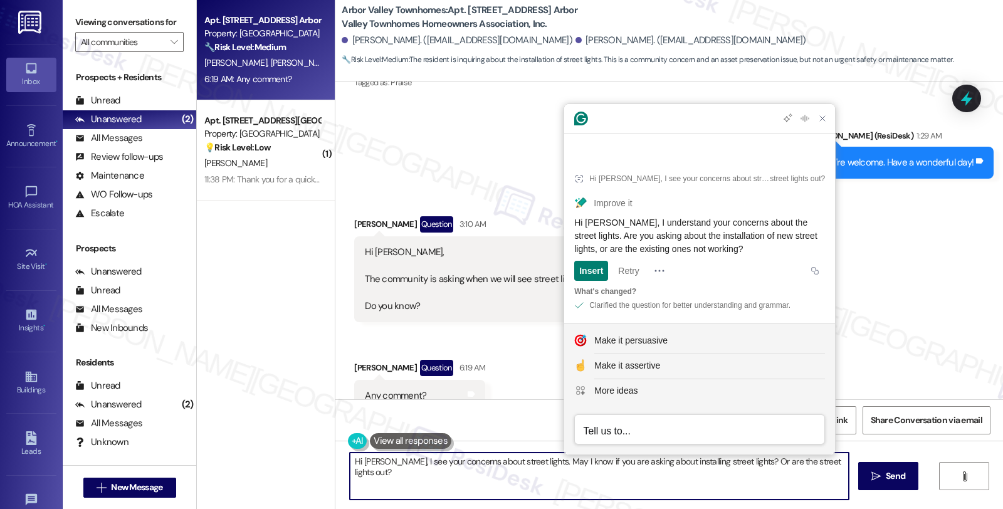
paste textarea "understand your concerns about the street lights. Are you asking about the inst…"
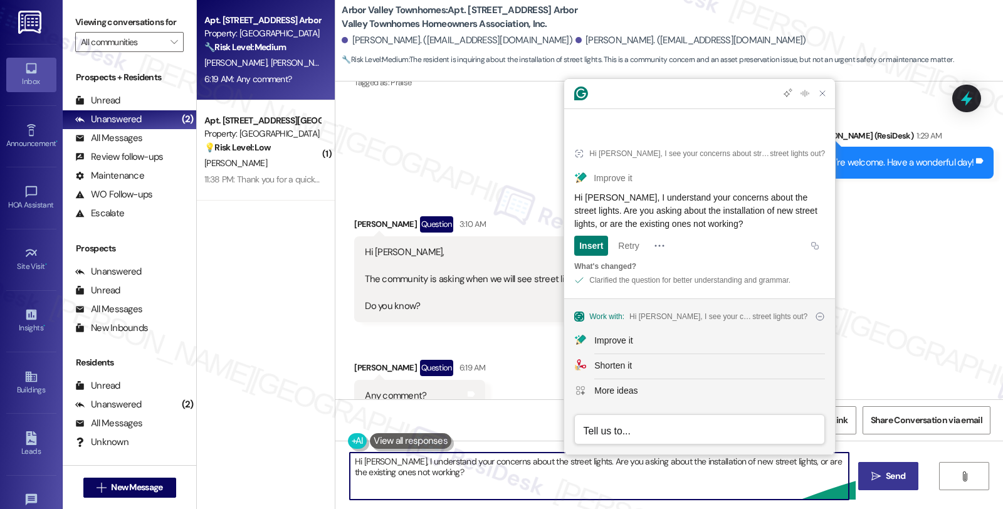
type textarea "Hi [PERSON_NAME], I understand your concerns about the street lights. Are you a…"
click at [884, 473] on span "Send" at bounding box center [896, 476] width 24 height 13
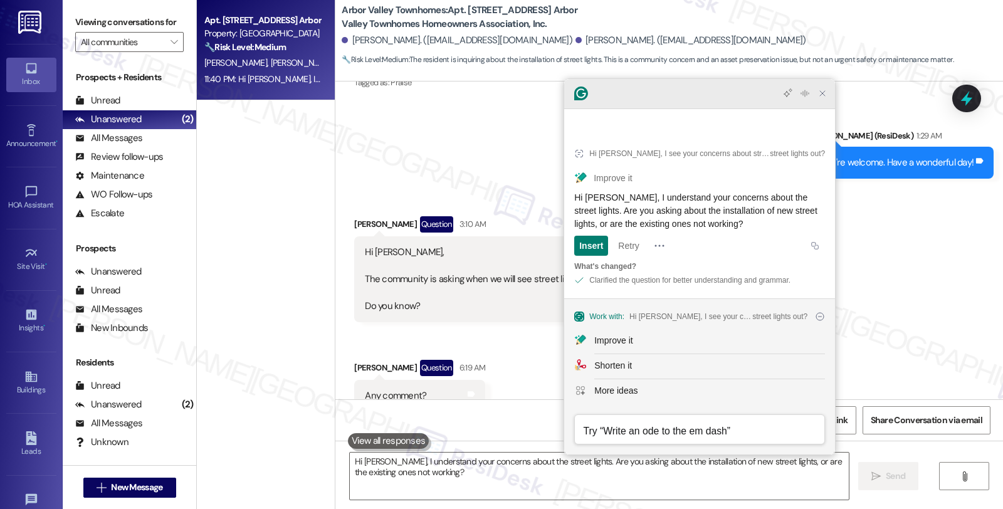
click at [823, 109] on div at bounding box center [699, 94] width 271 height 30
click at [823, 101] on icon "Close Grammarly Assistant" at bounding box center [822, 93] width 15 height 15
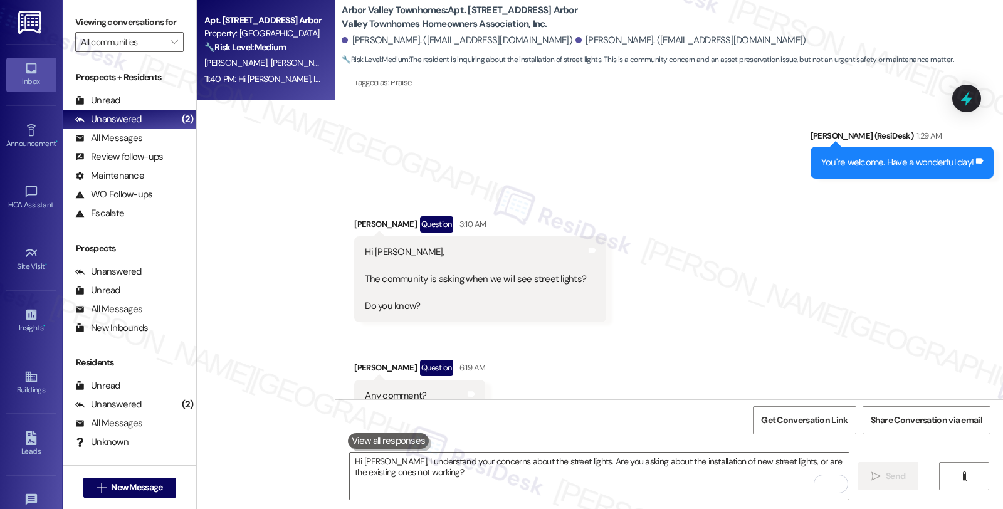
click at [872, 230] on div "Received via SMS [PERSON_NAME] Question 3:10 AM Hi [PERSON_NAME], The community…" at bounding box center [669, 314] width 668 height 252
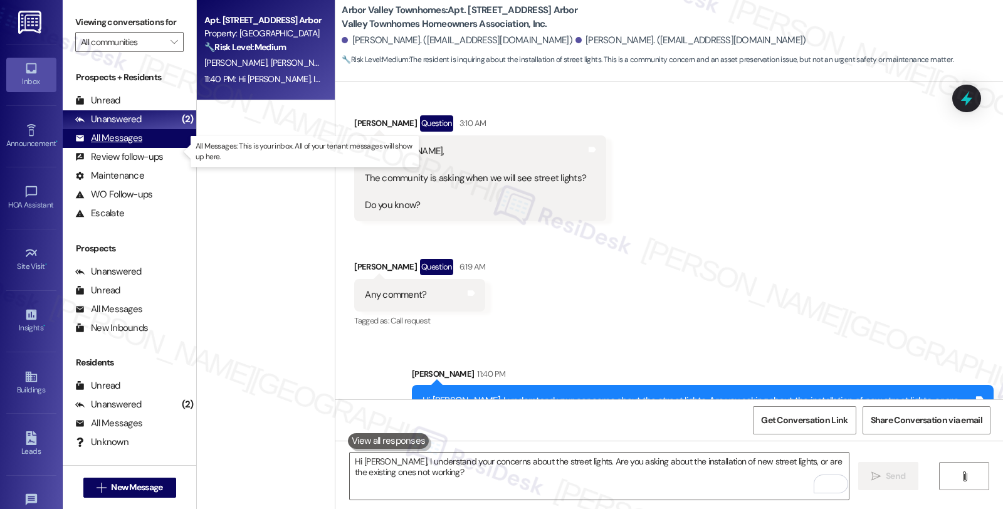
click at [135, 145] on div "All Messages" at bounding box center [108, 138] width 67 height 13
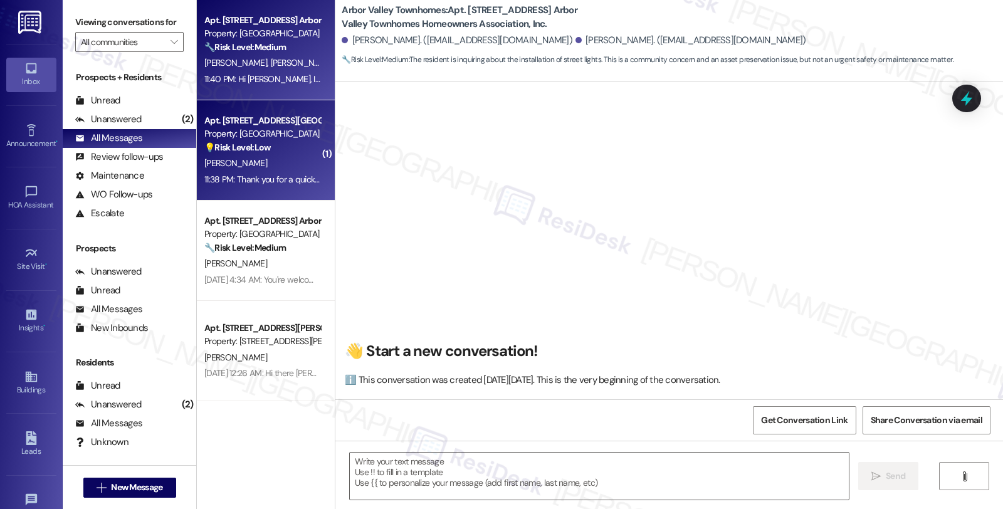
click at [260, 171] on div "[PERSON_NAME]" at bounding box center [262, 164] width 119 height 16
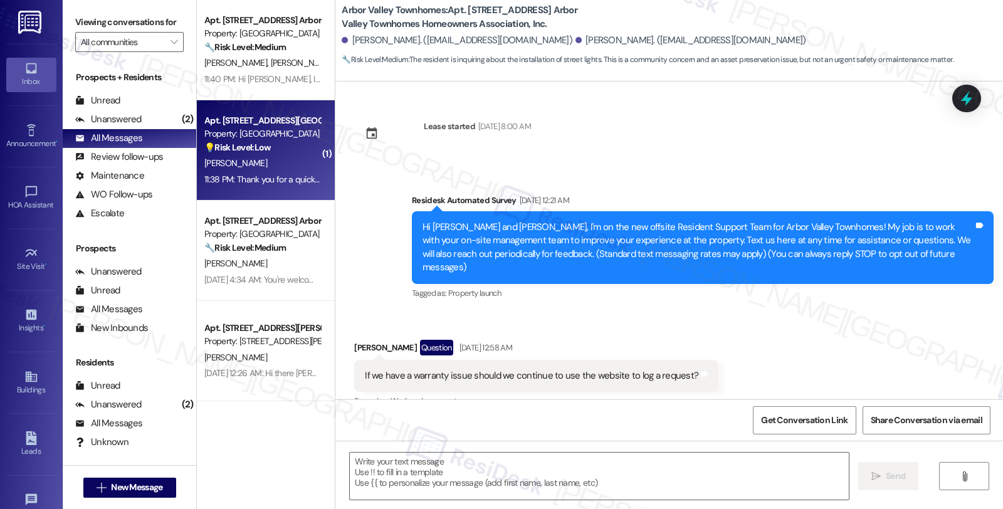
scroll to position [5476, 0]
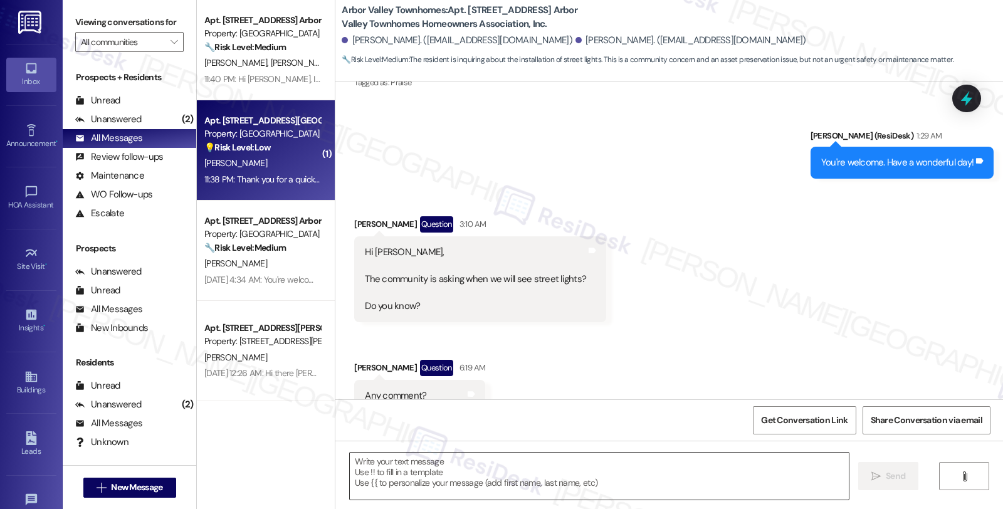
type textarea "Fetching suggested responses. Please feel free to read through the conversation…"
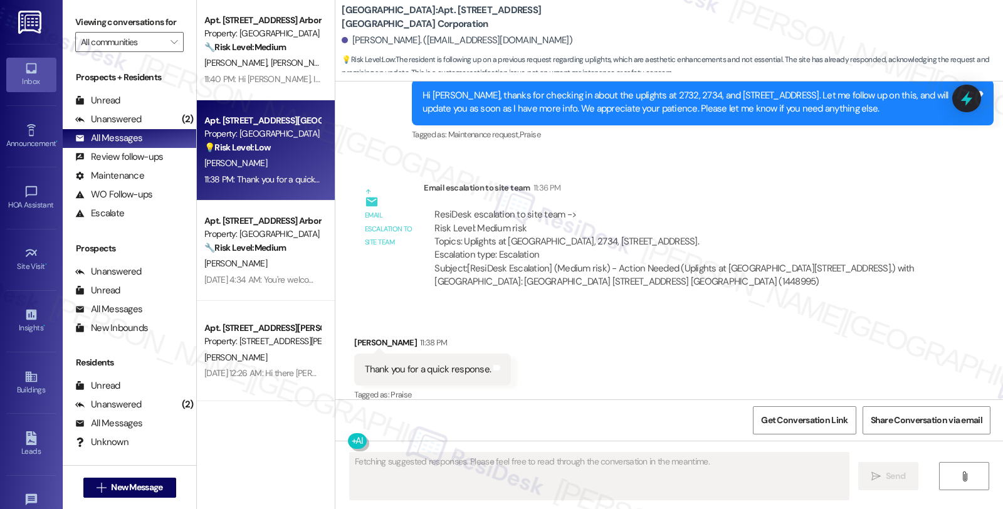
scroll to position [631, 0]
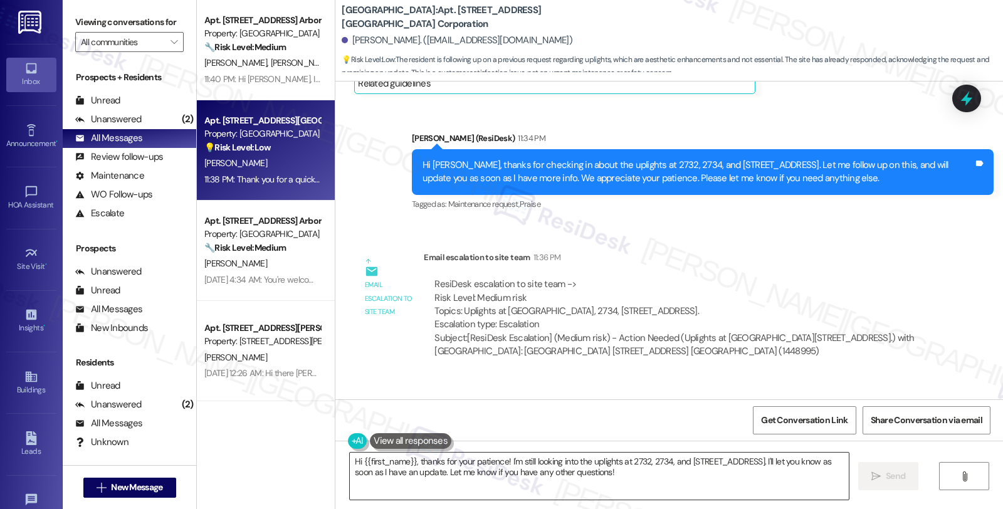
click at [414, 477] on textarea "Hi {{first_name}}, thanks for your patience! I'm still looking into the uplight…" at bounding box center [599, 476] width 499 height 47
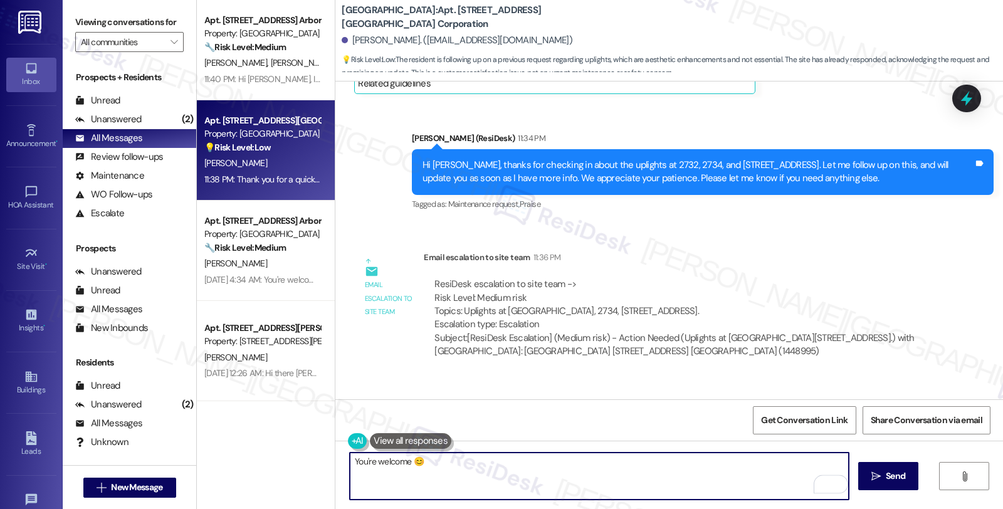
click at [492, 474] on textarea "You're welcome 😊" at bounding box center [599, 476] width 499 height 47
type textarea "You're welcome 😊"
click at [876, 473] on icon "" at bounding box center [876, 477] width 9 height 10
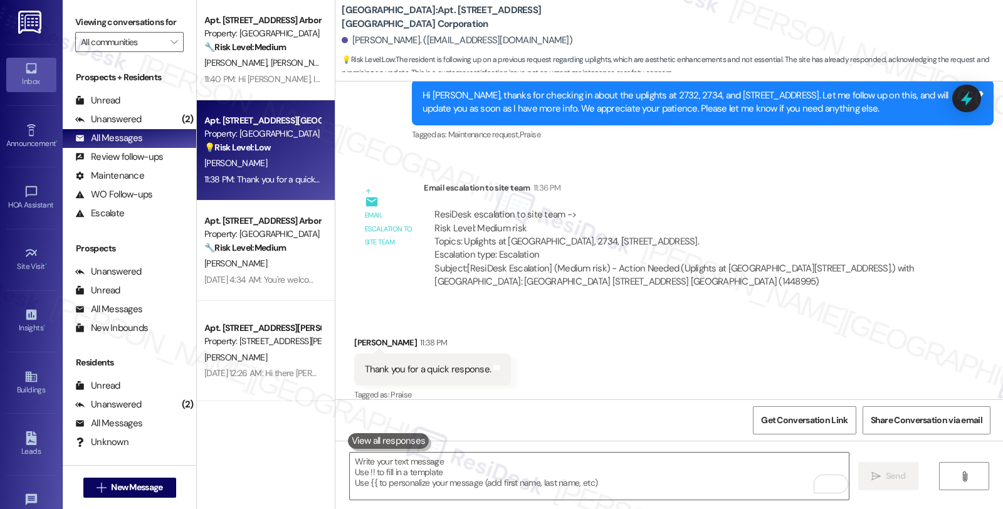
scroll to position [789, 0]
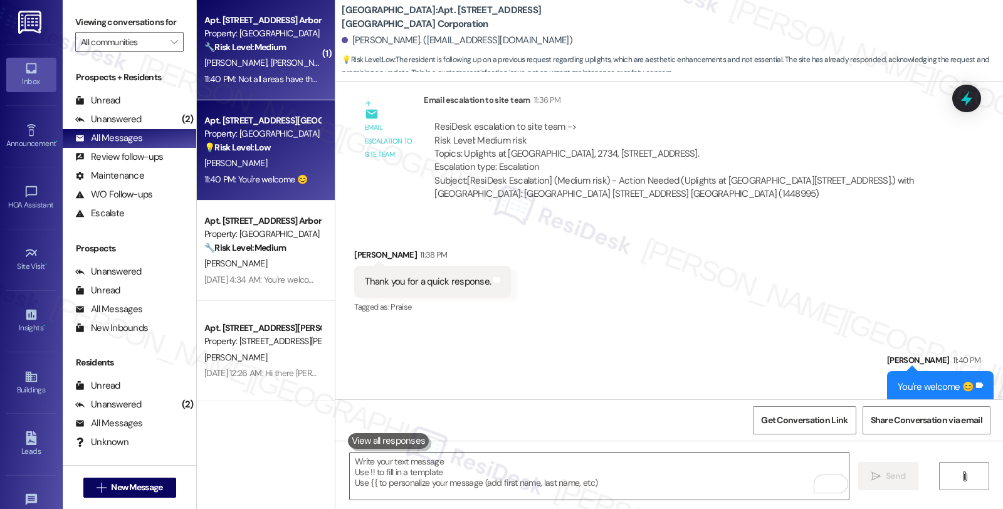
click at [249, 43] on strong "🔧 Risk Level: Medium" at bounding box center [245, 46] width 82 height 11
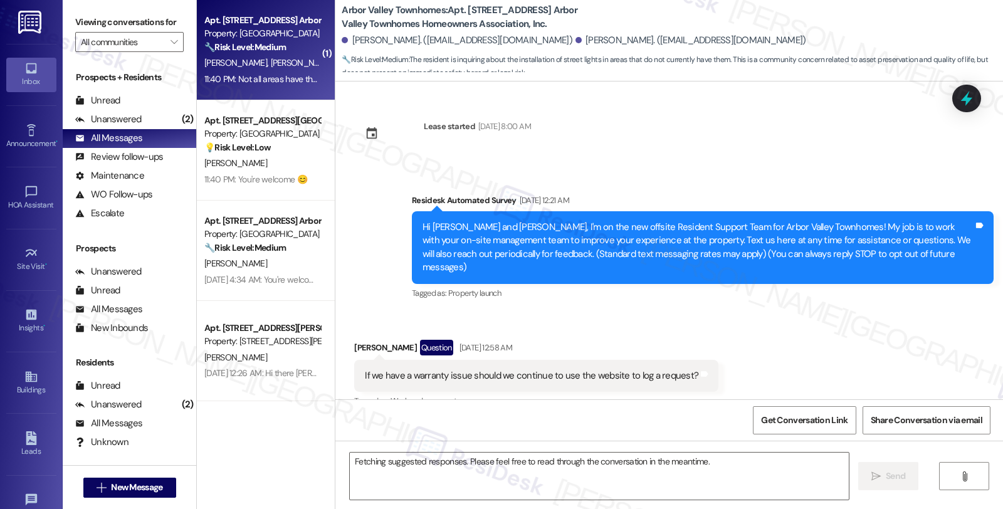
scroll to position [5701, 0]
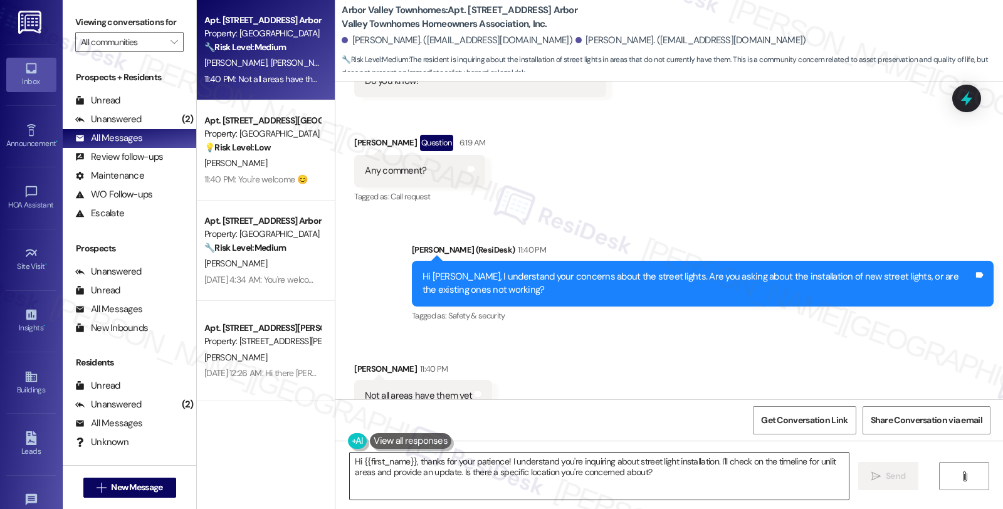
click at [419, 471] on textarea "Hi {{first_name}}, thanks for your patience! I understand you're inquiring abou…" at bounding box center [599, 476] width 499 height 47
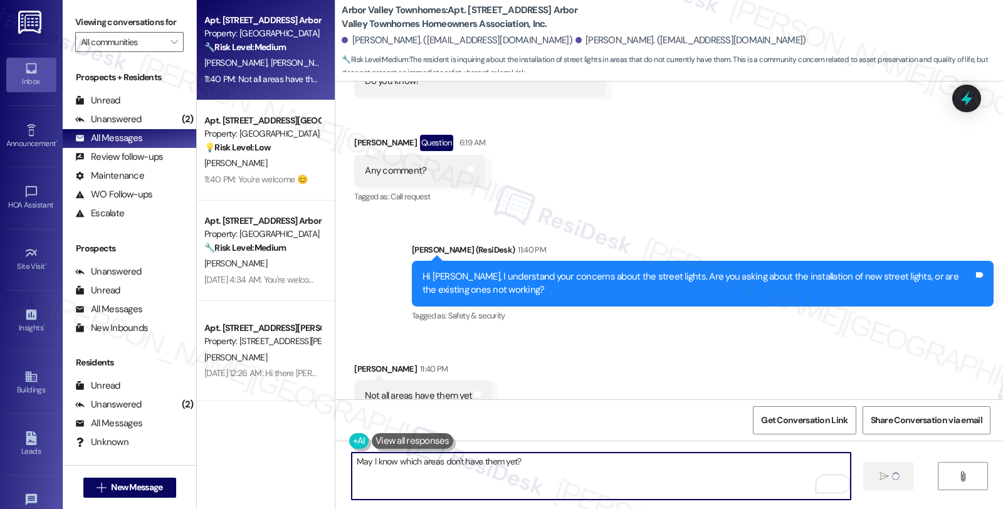
type textarea "May I know which areas don't have them yet?"
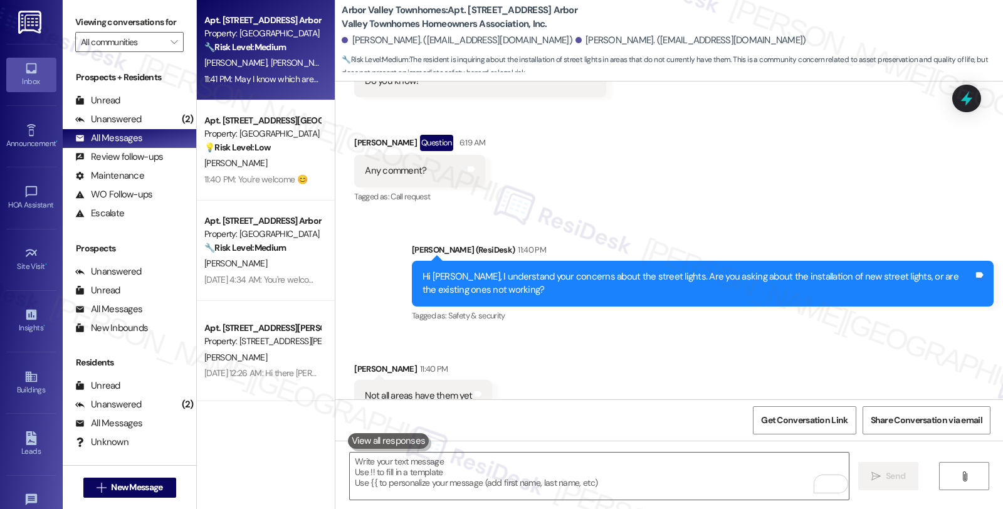
click at [852, 130] on div "Received via SMS [PERSON_NAME] Question 3:10 AM Hi [PERSON_NAME], The community…" at bounding box center [669, 89] width 668 height 252
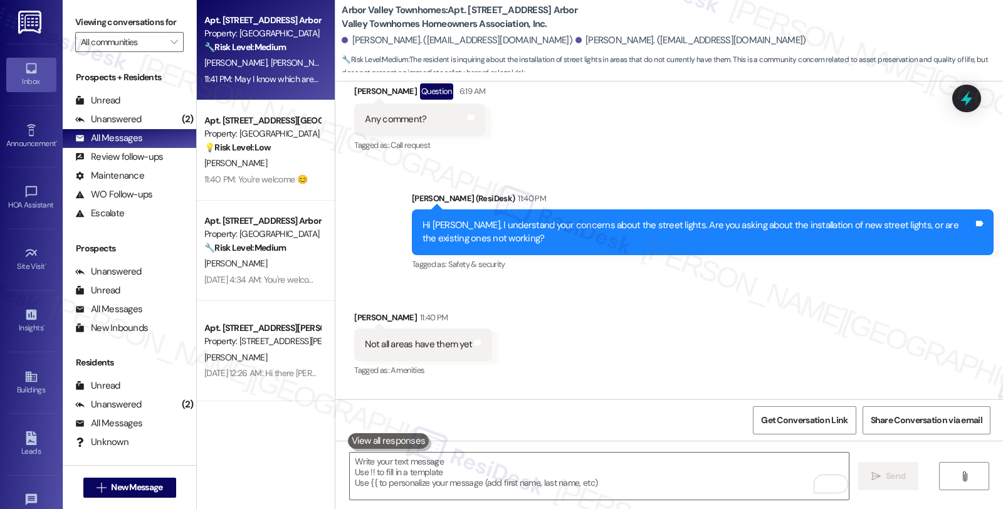
scroll to position [5789, 0]
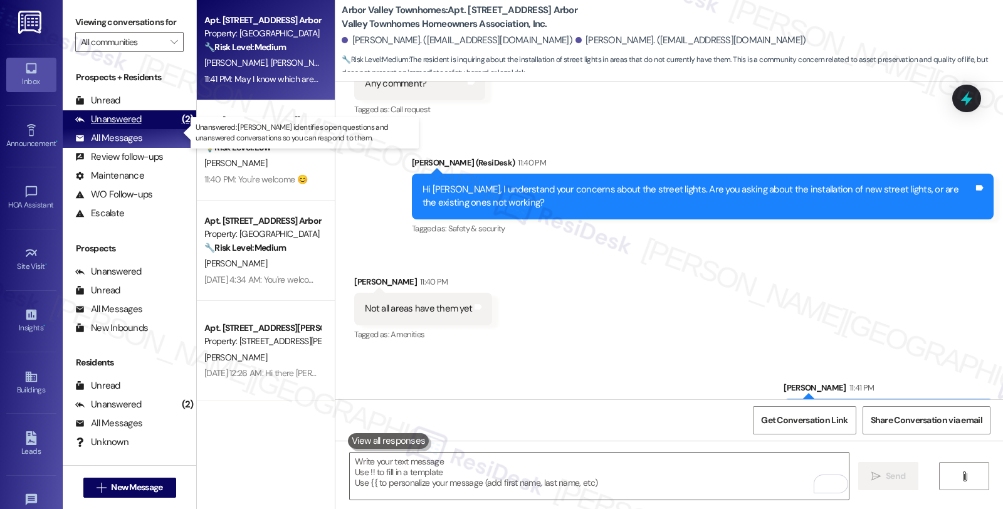
click at [119, 126] on div "Unanswered" at bounding box center [108, 119] width 66 height 13
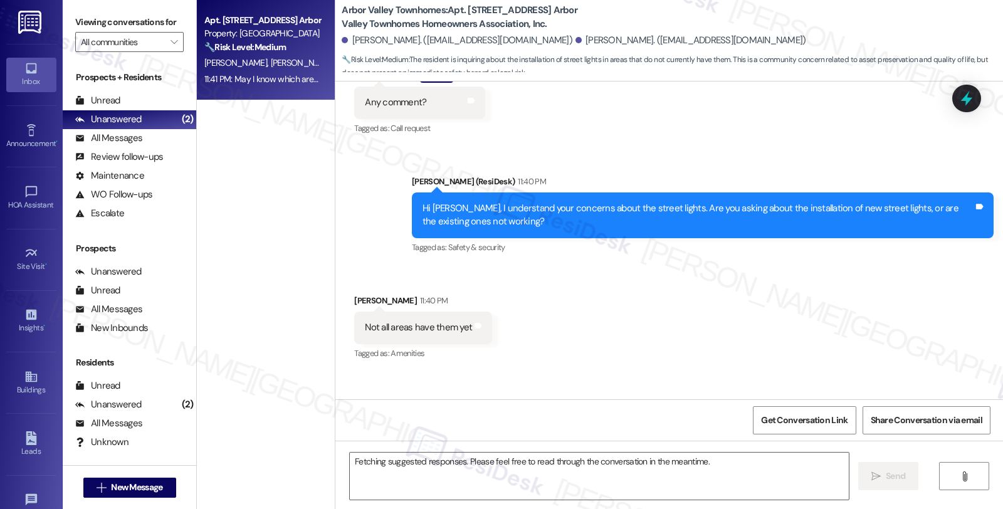
scroll to position [5807, 0]
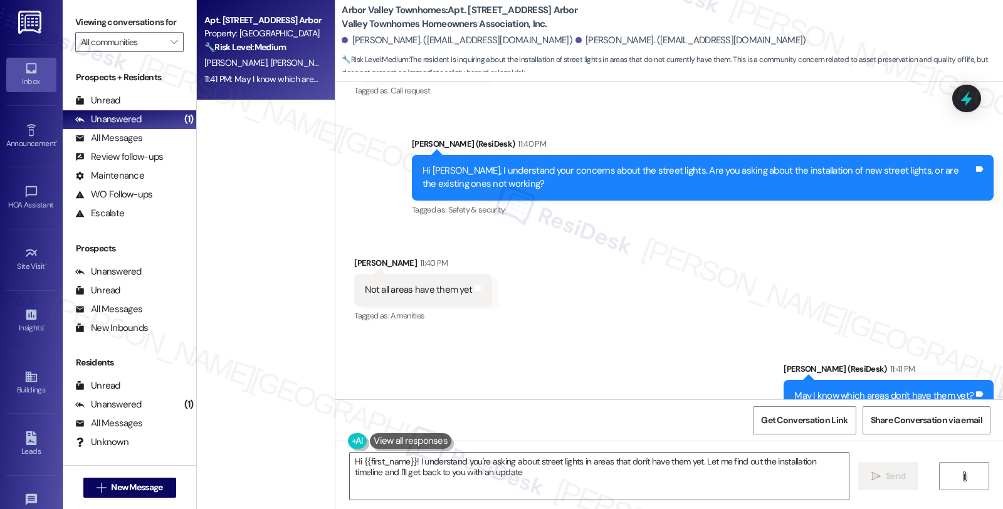
type textarea "Hi {{first_name}}! I understand you're asking about street lights in areas that…"
